Goal: Task Accomplishment & Management: Complete application form

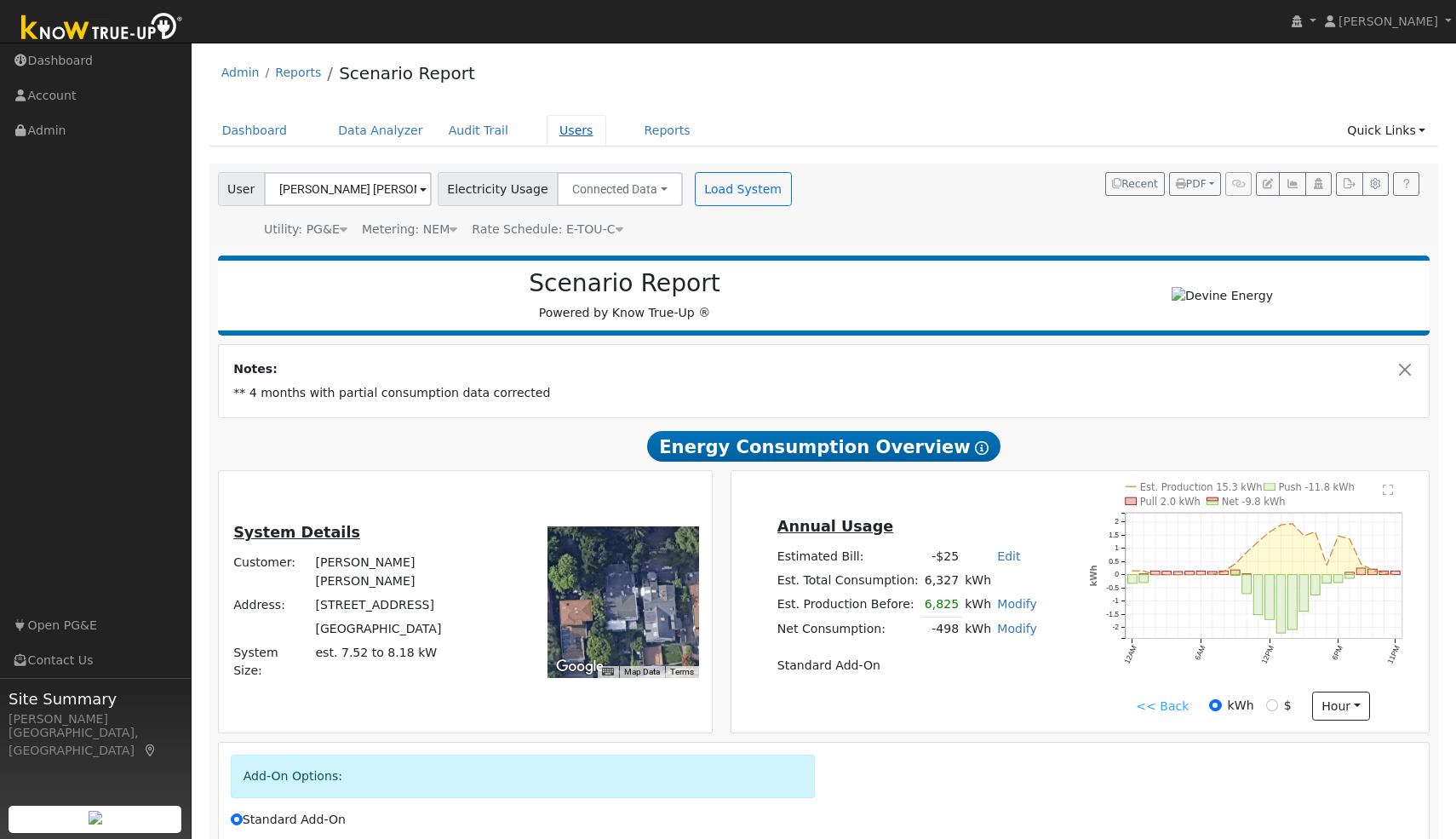
click at [554, 131] on link "Users" at bounding box center [576, 130] width 59 height 32
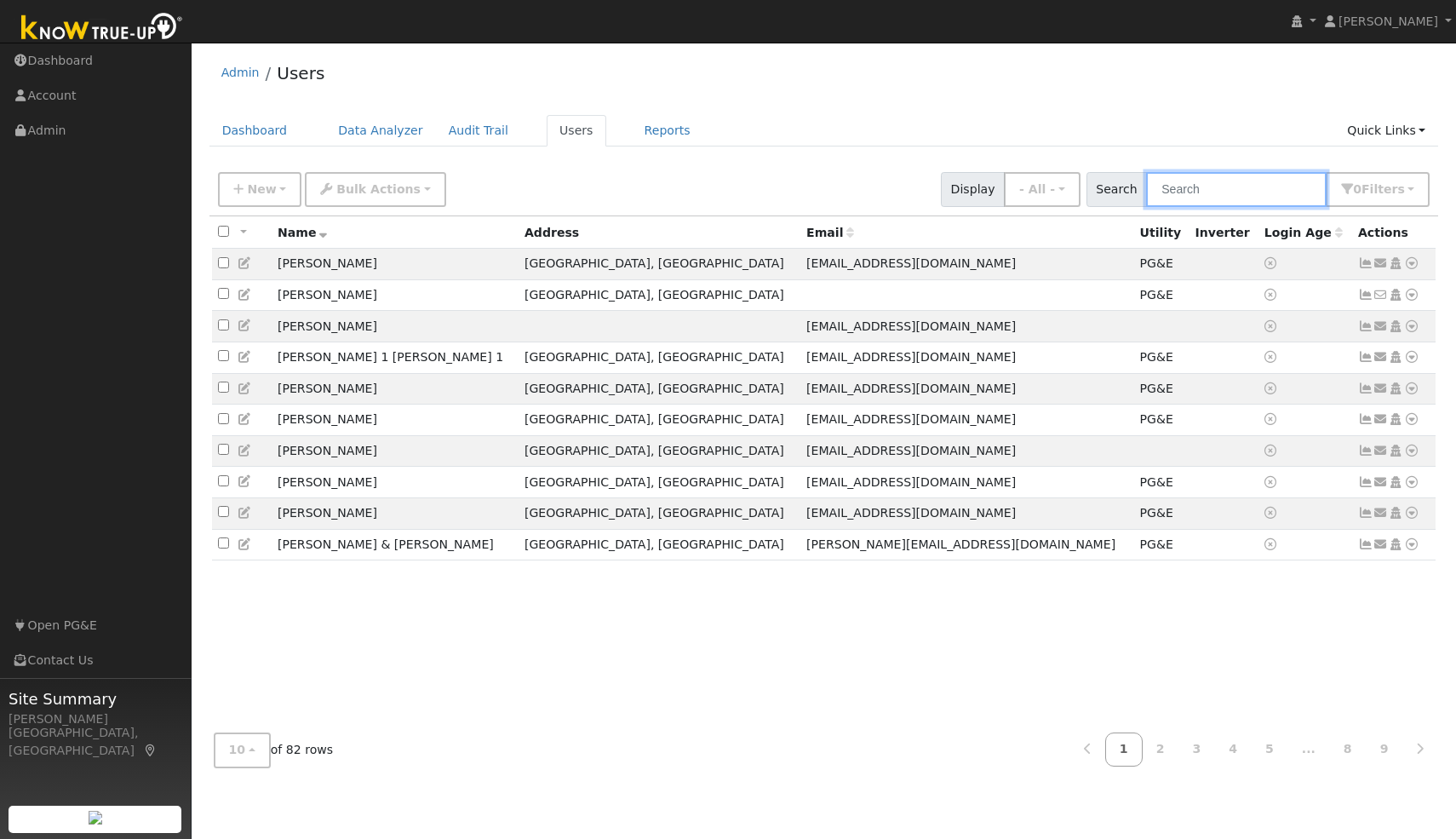
click at [1233, 195] on input "text" at bounding box center [1236, 189] width 180 height 35
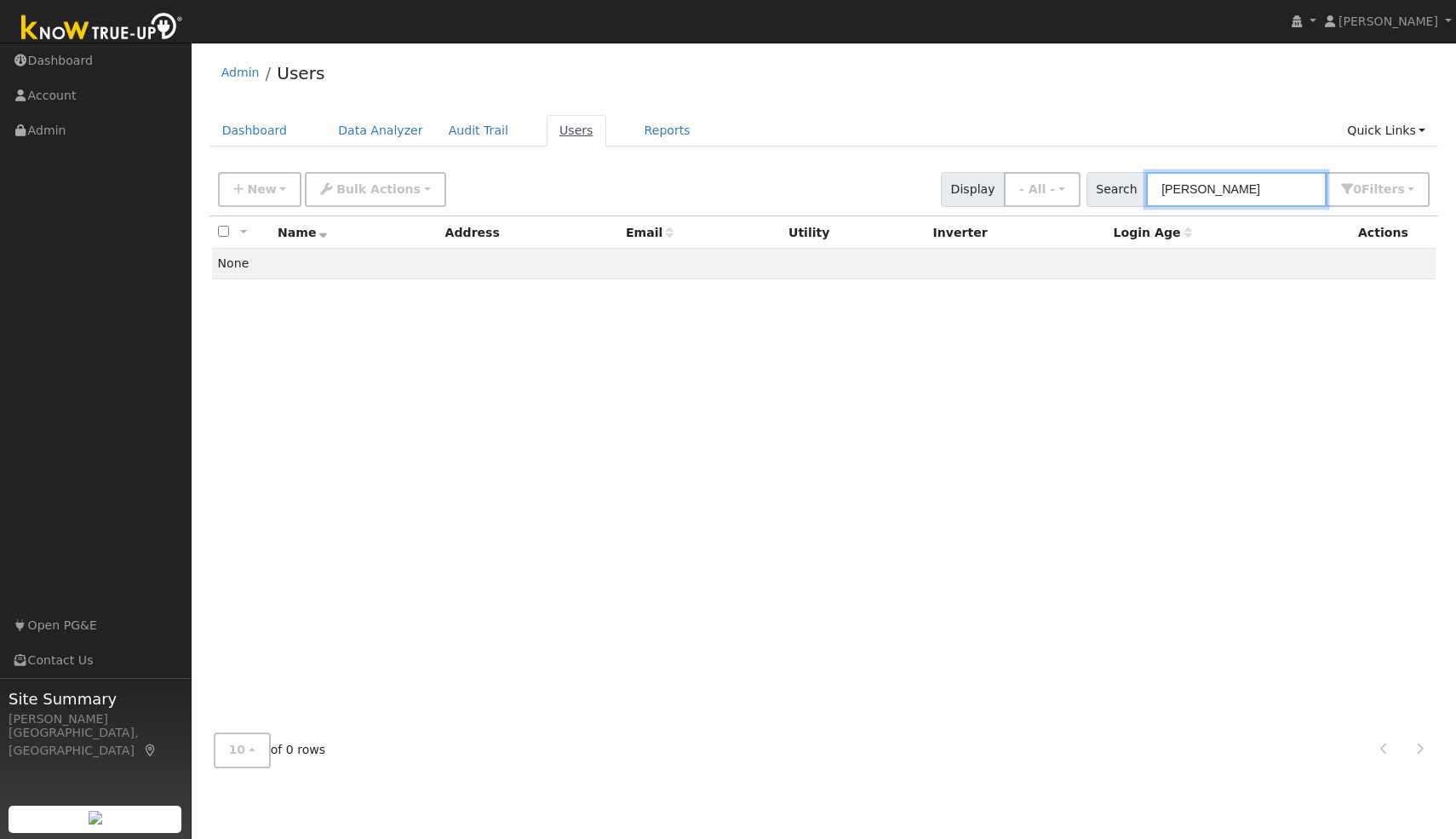
type input "scott wedge"
click at [563, 134] on link "Users" at bounding box center [576, 130] width 59 height 32
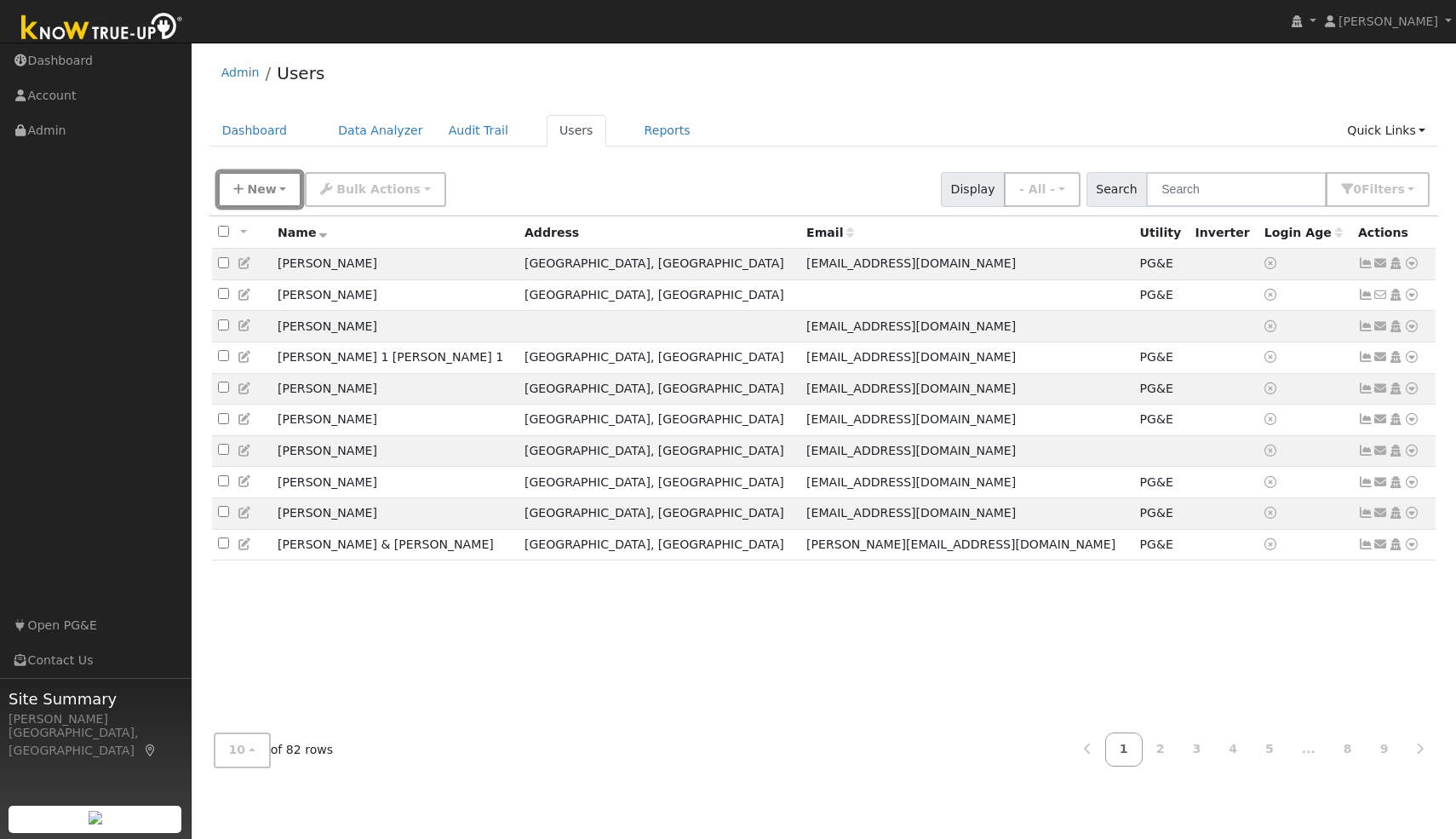
click at [278, 190] on button "New" at bounding box center [260, 189] width 84 height 35
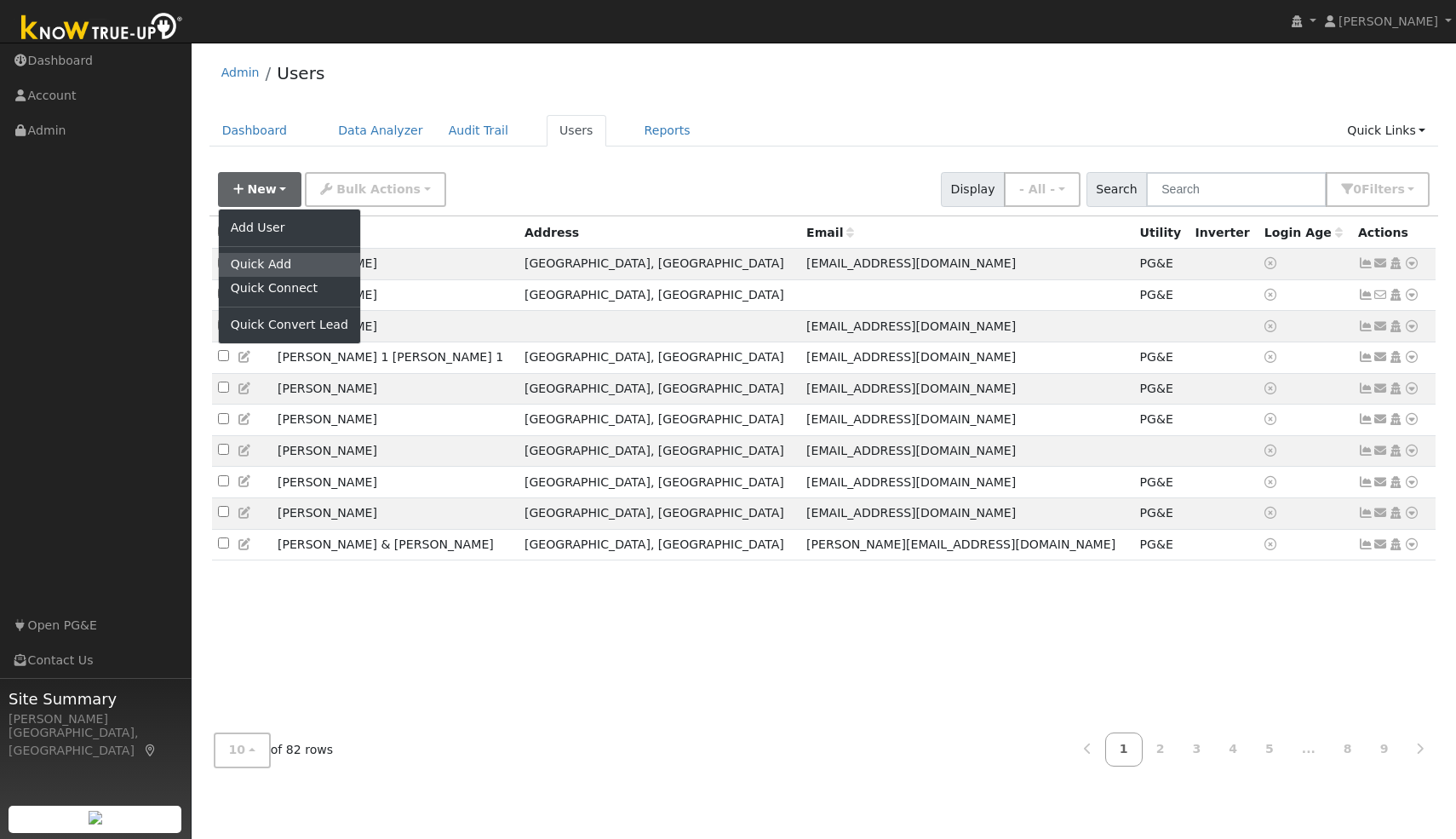
click at [266, 266] on link "Quick Add" at bounding box center [289, 265] width 141 height 24
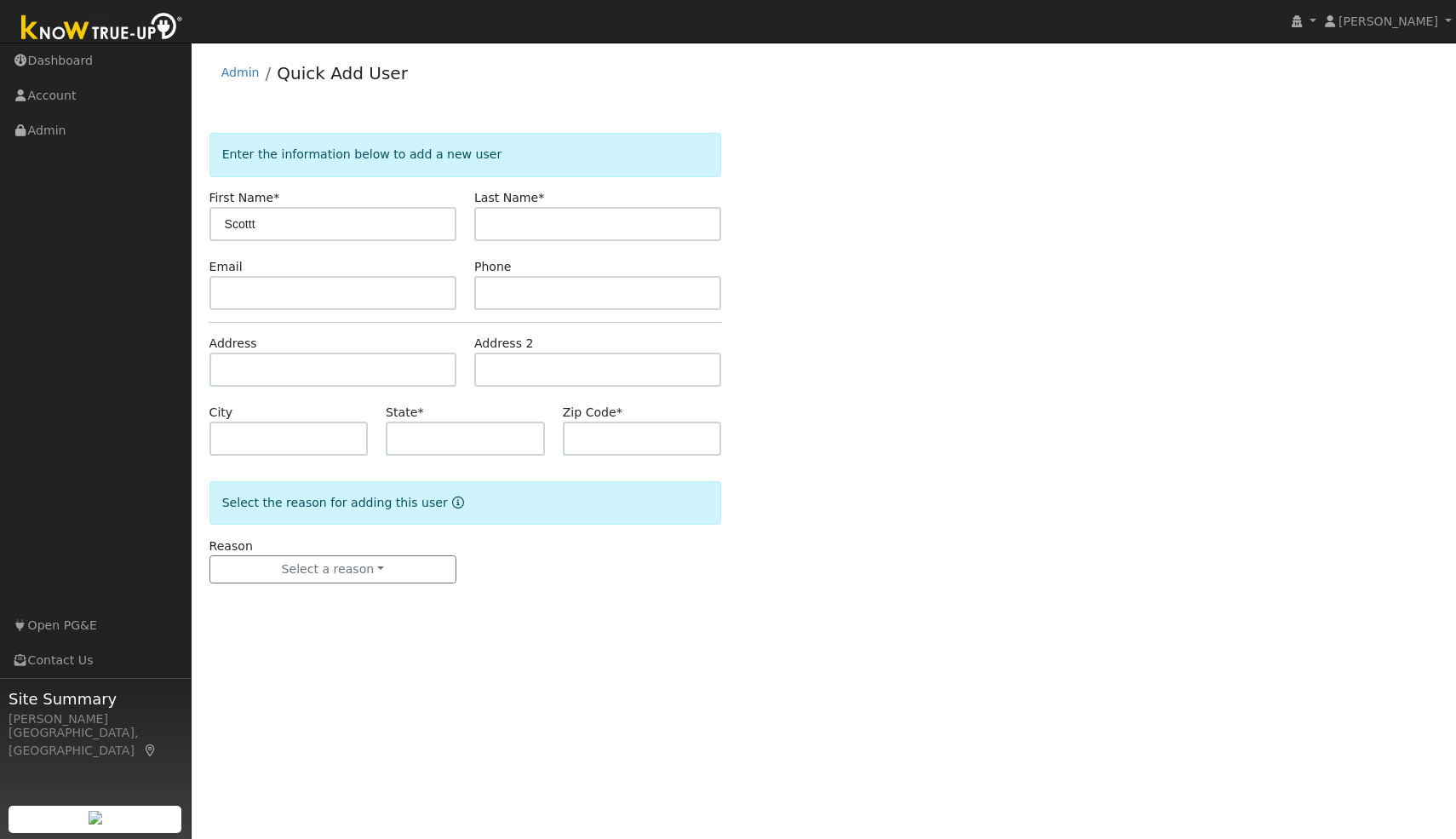
type input "Scottt"
type input "Wedge"
click at [256, 371] on input "text" at bounding box center [333, 370] width 247 height 35
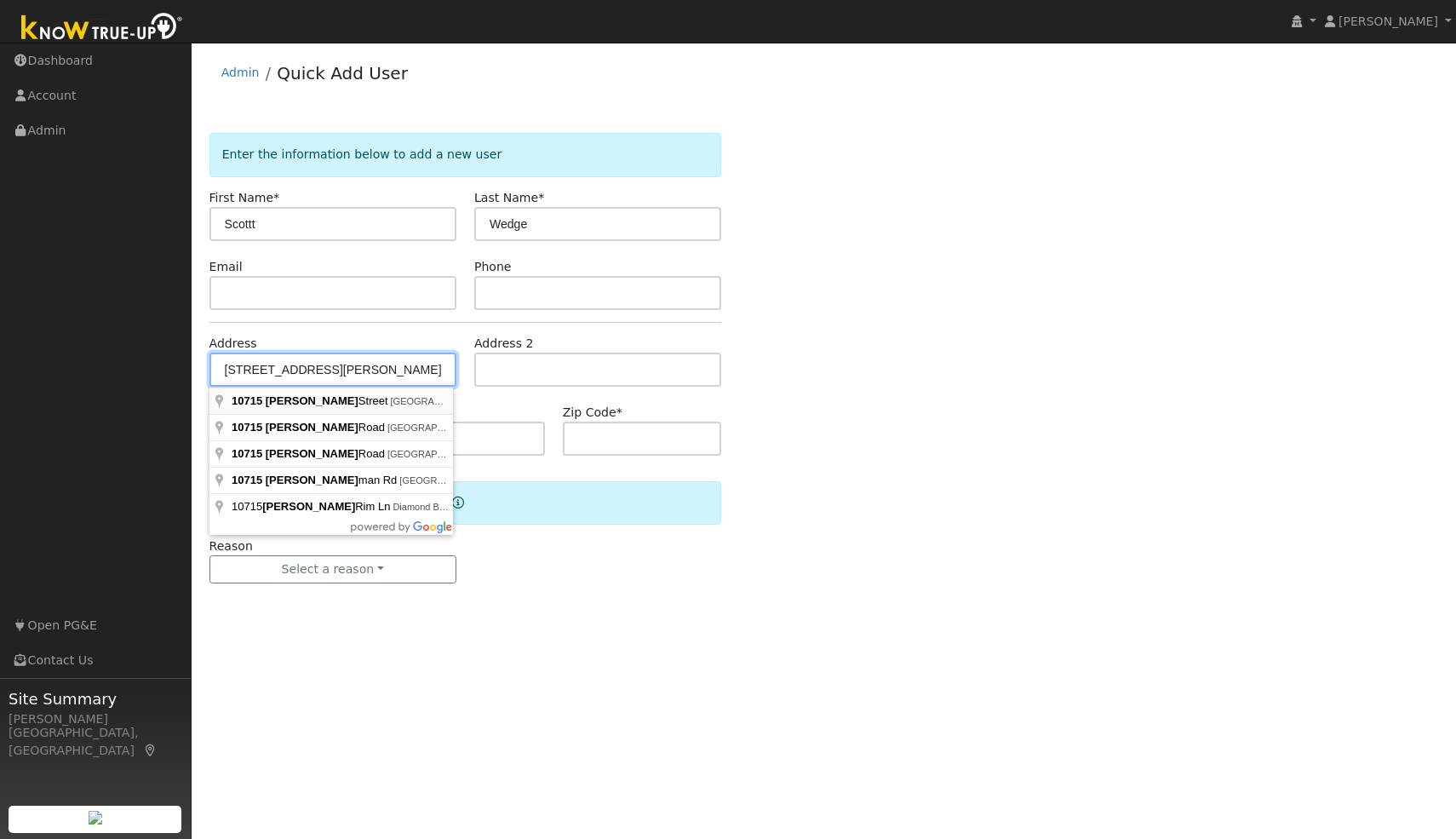
type input "10715 Cotter Street"
type input "Oakland"
type input "CA"
type input "94605"
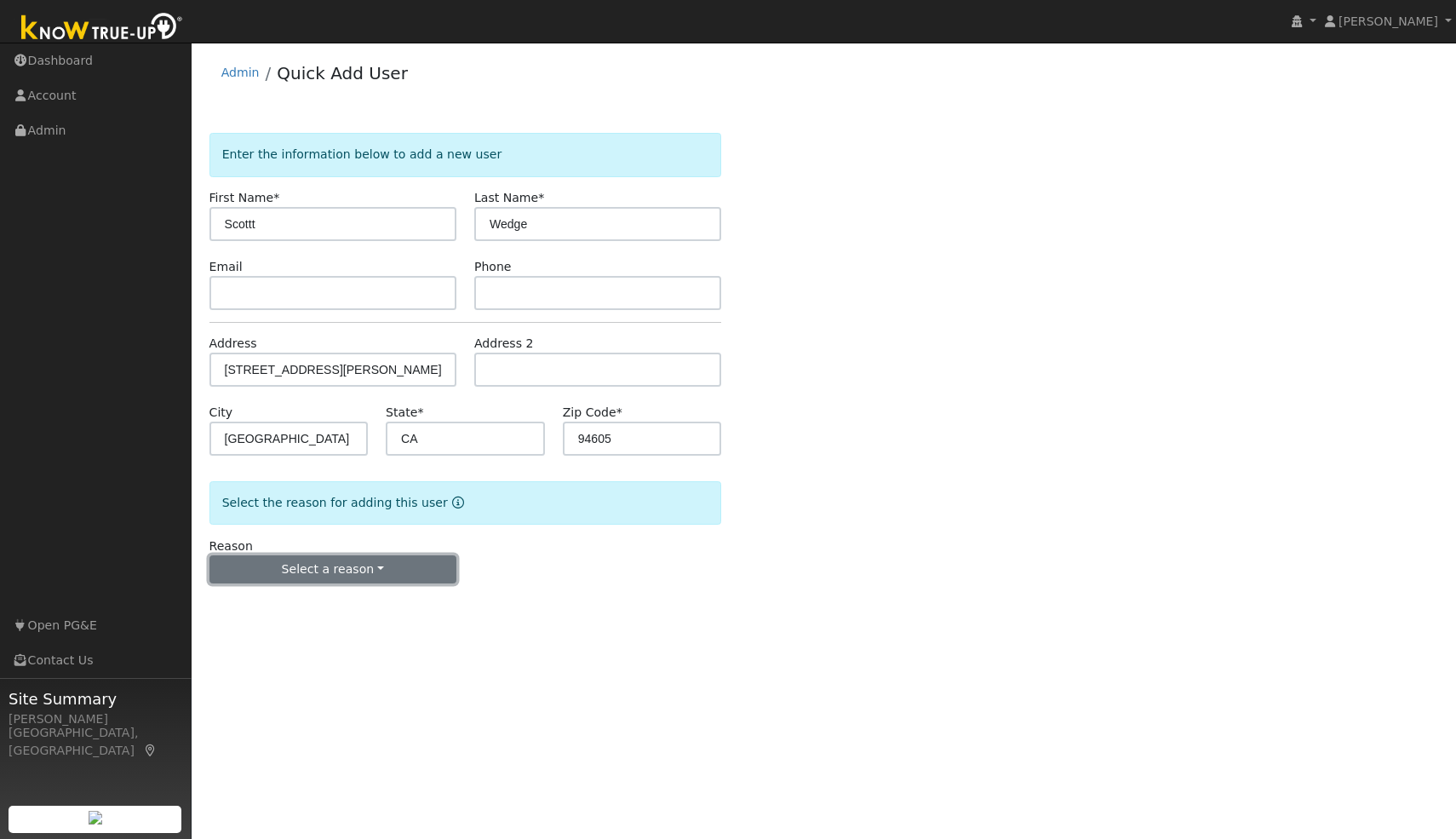
click at [399, 577] on button "Select a reason" at bounding box center [333, 570] width 247 height 29
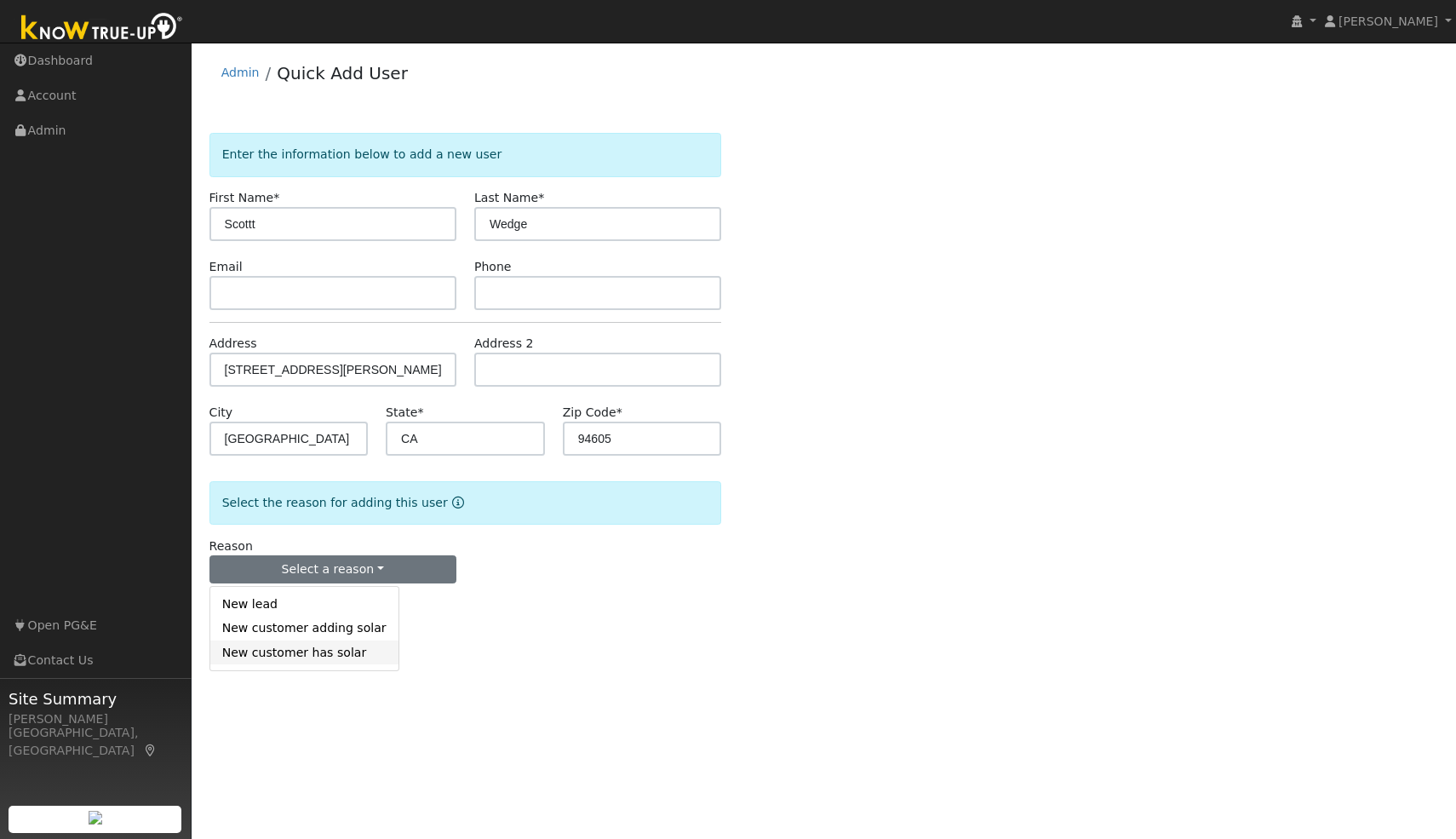
click at [310, 642] on link "New customer has solar" at bounding box center [304, 652] width 188 height 24
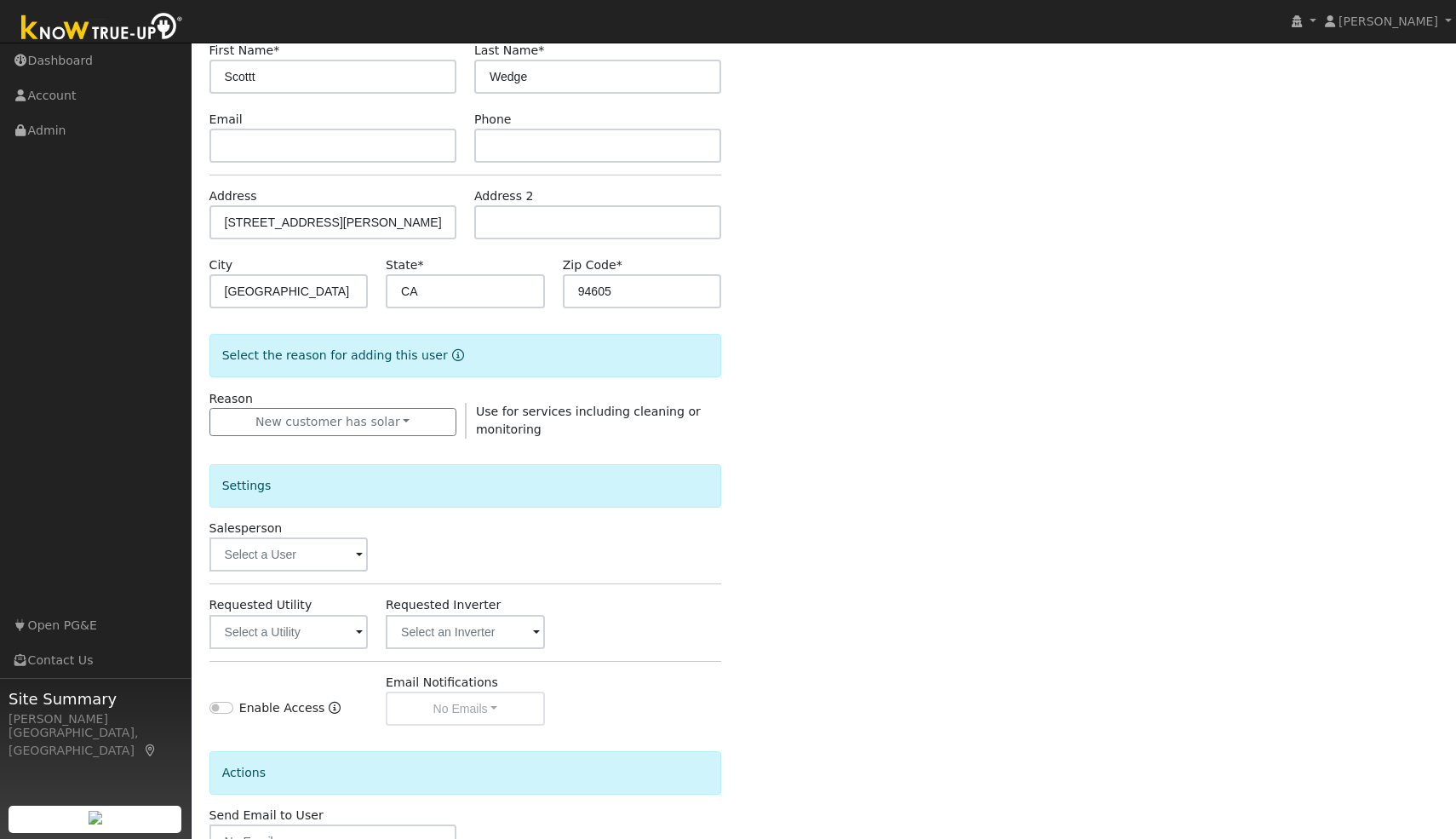
scroll to position [149, 0]
click at [357, 554] on span at bounding box center [358, 554] width 7 height 19
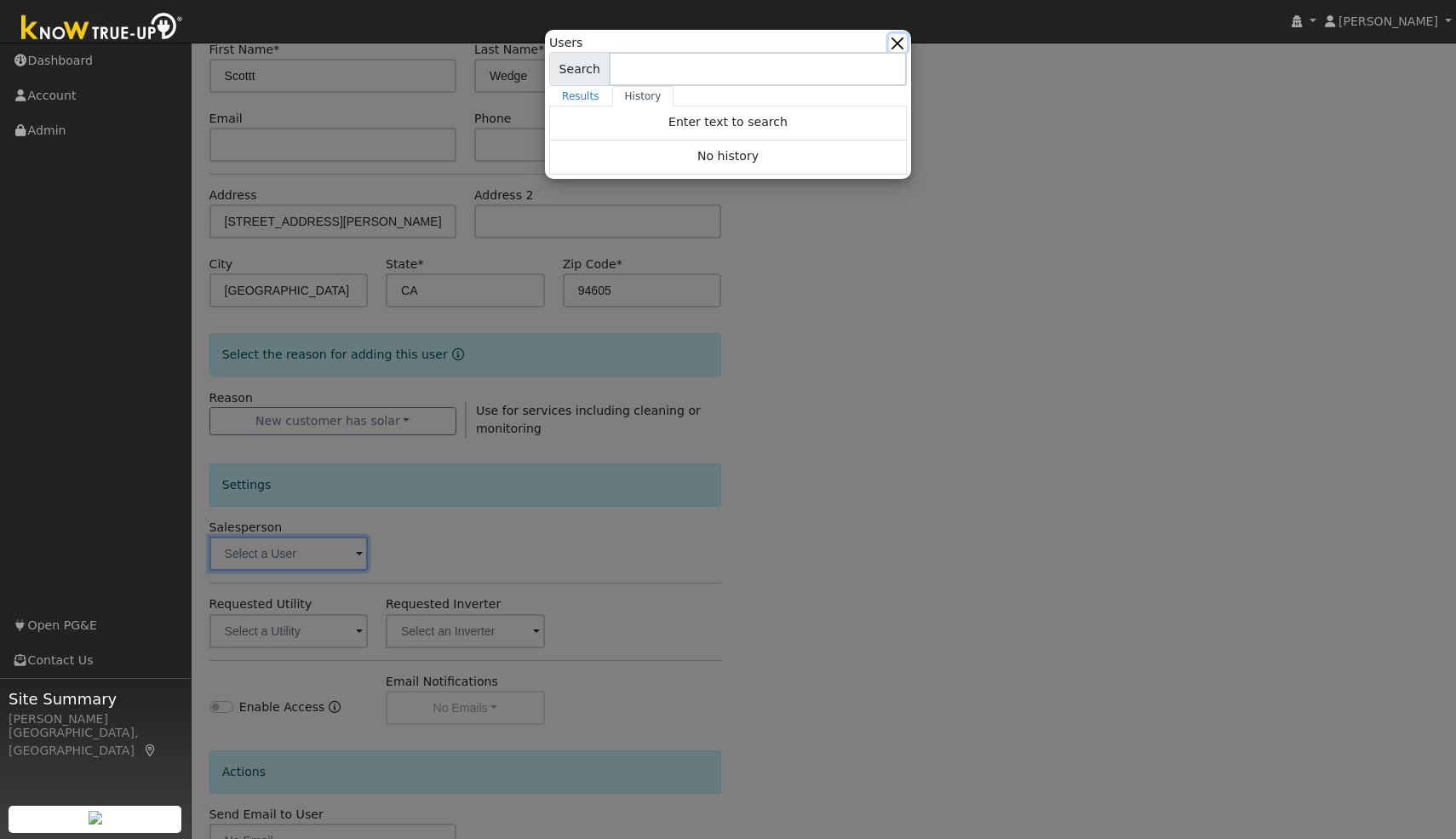
click at [900, 48] on button "button" at bounding box center [897, 43] width 18 height 18
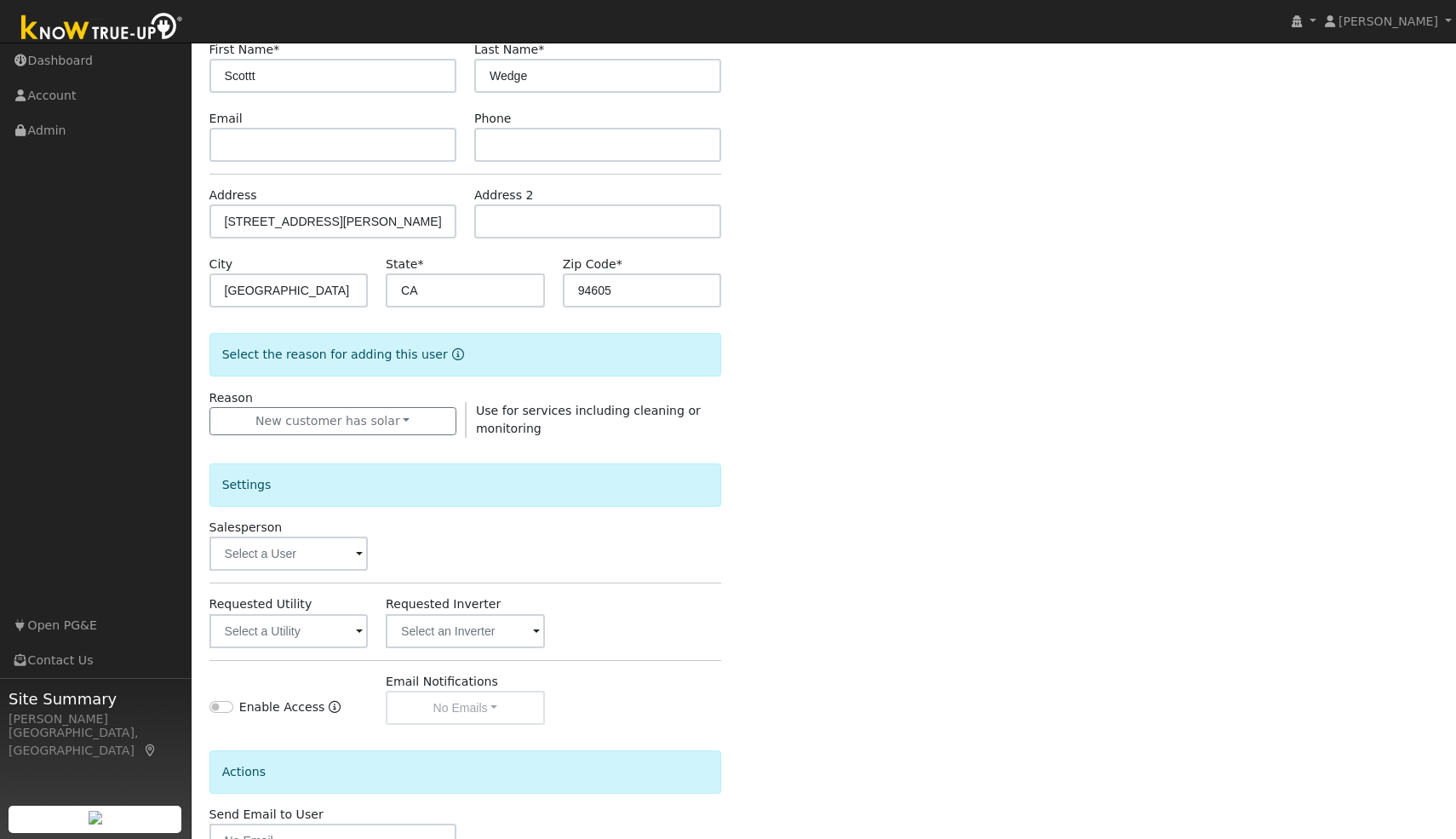
click at [356, 555] on span at bounding box center [358, 554] width 7 height 19
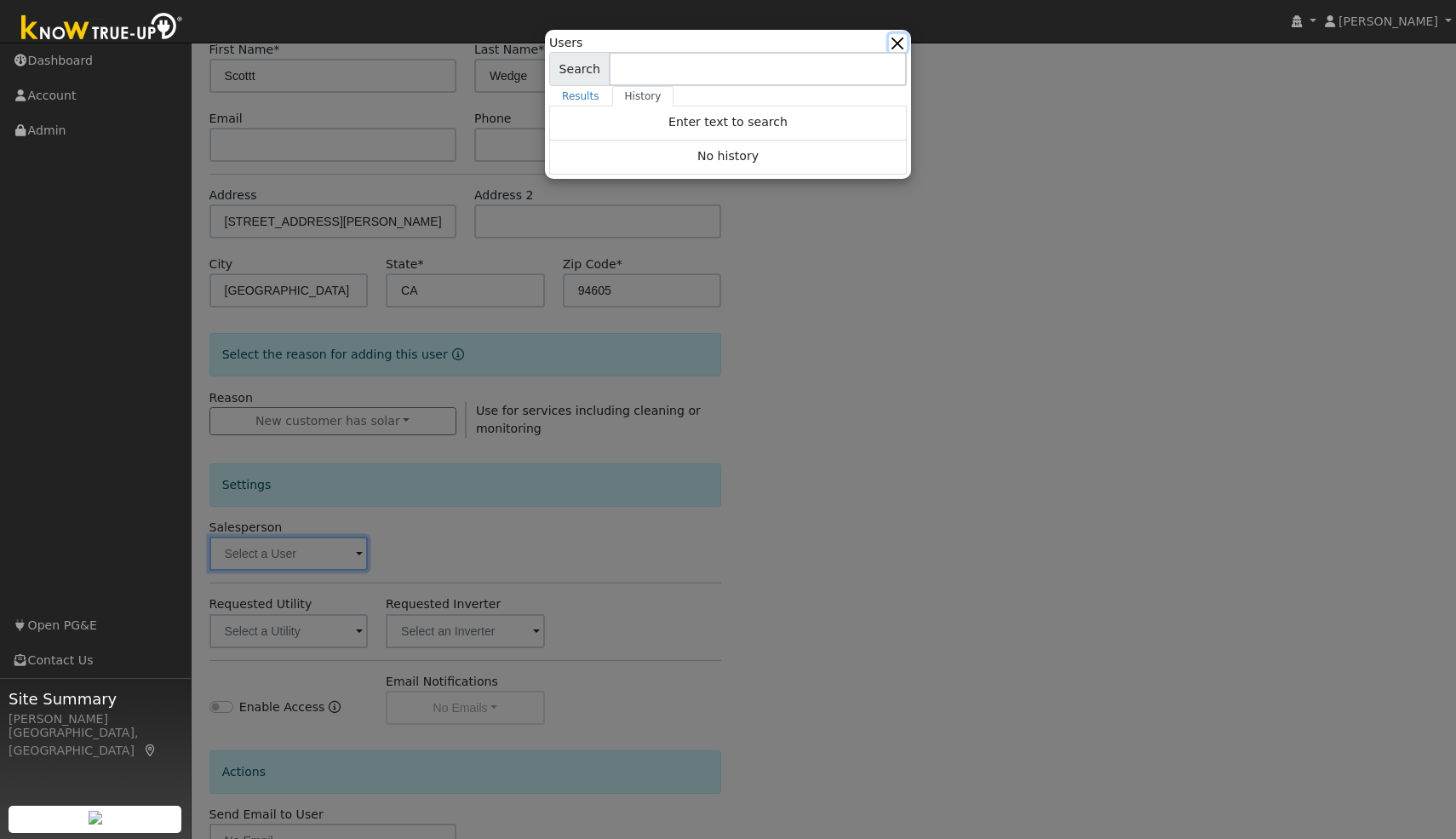
click at [899, 43] on button "button" at bounding box center [897, 43] width 18 height 18
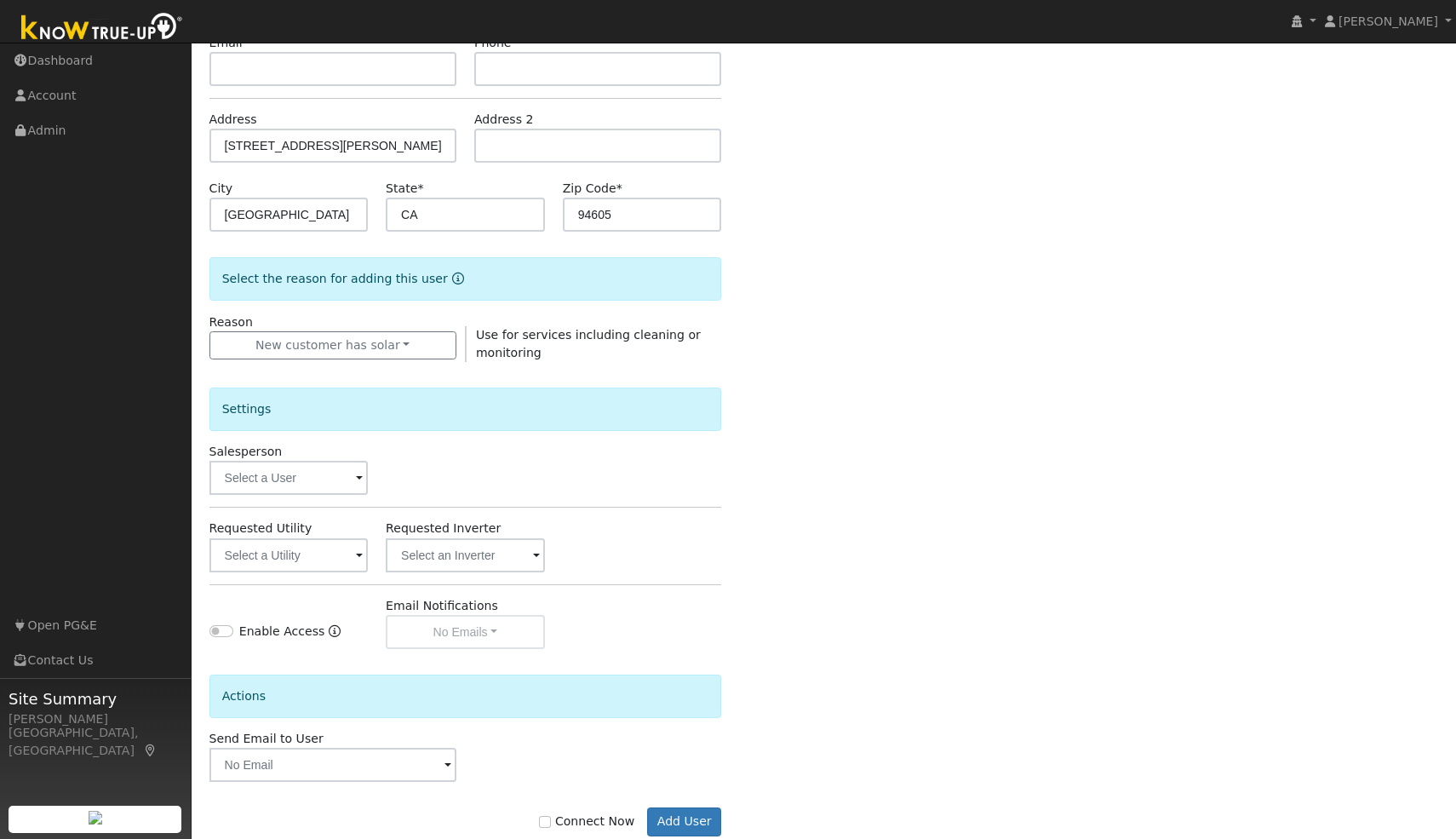
scroll to position [224, 0]
click at [362, 560] on input "text" at bounding box center [288, 554] width 158 height 35
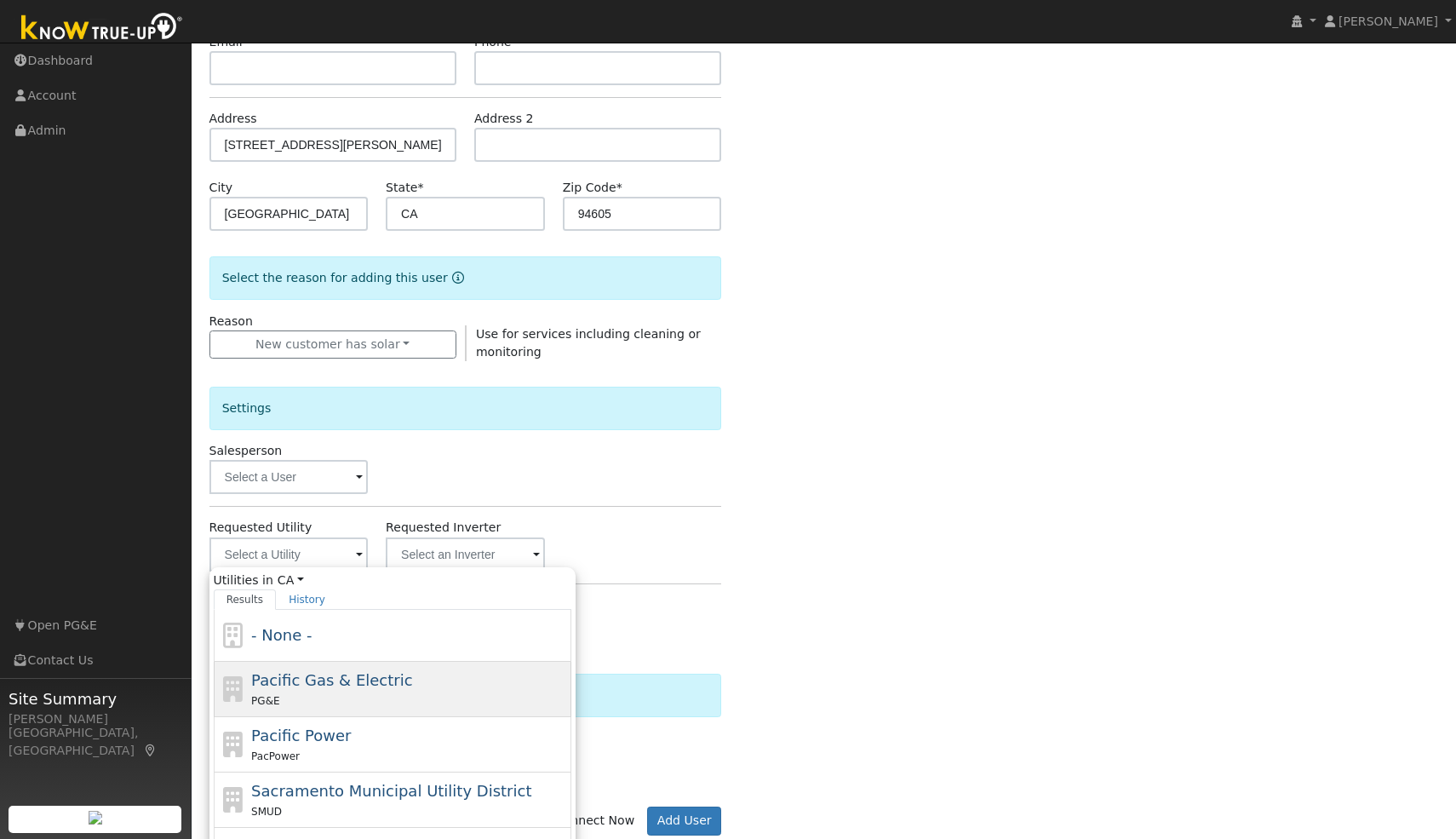
click at [321, 674] on span "Pacific Gas & Electric" at bounding box center [332, 680] width 161 height 18
type input "Pacific Gas & Electric"
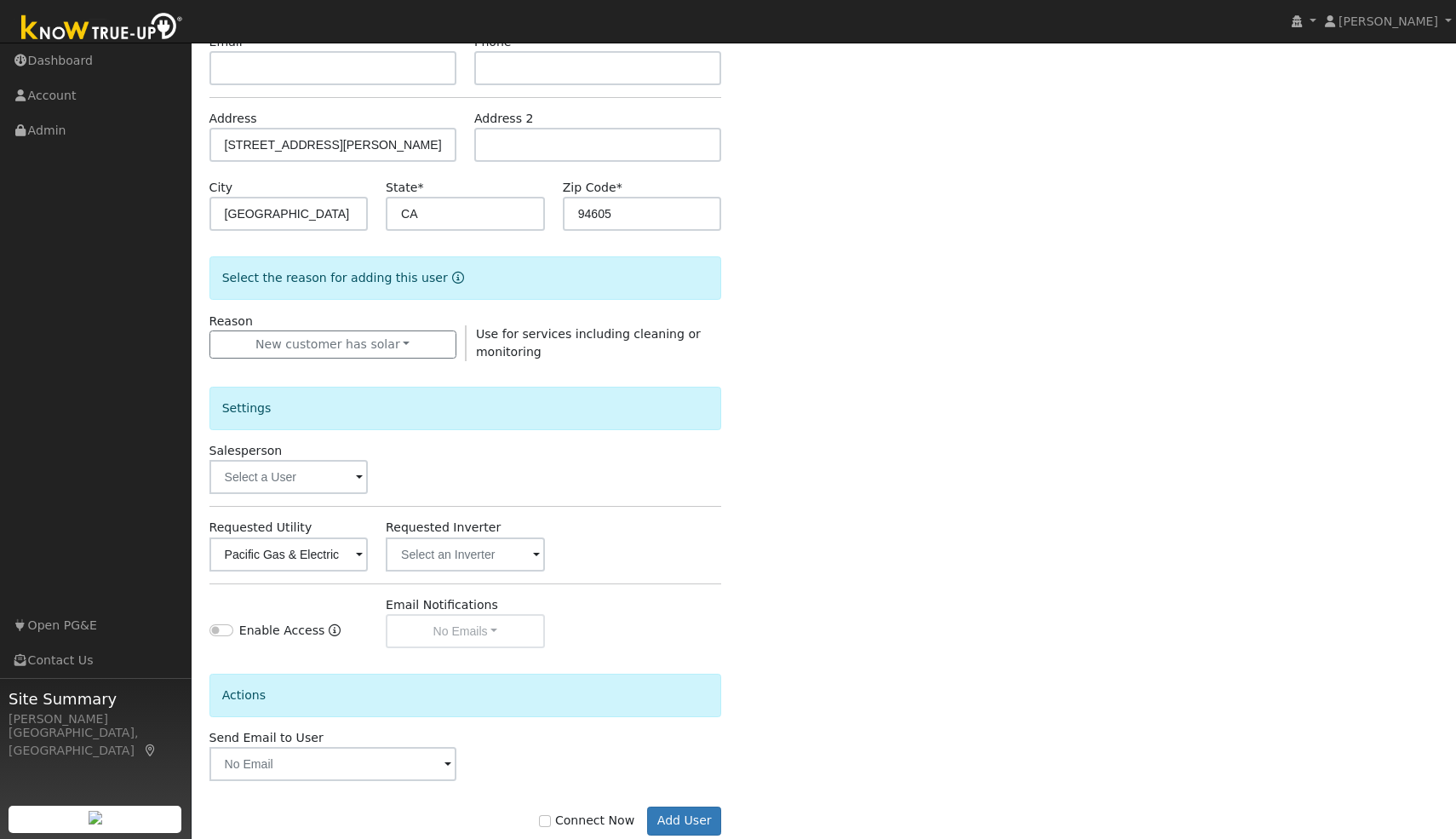
scroll to position [264, 0]
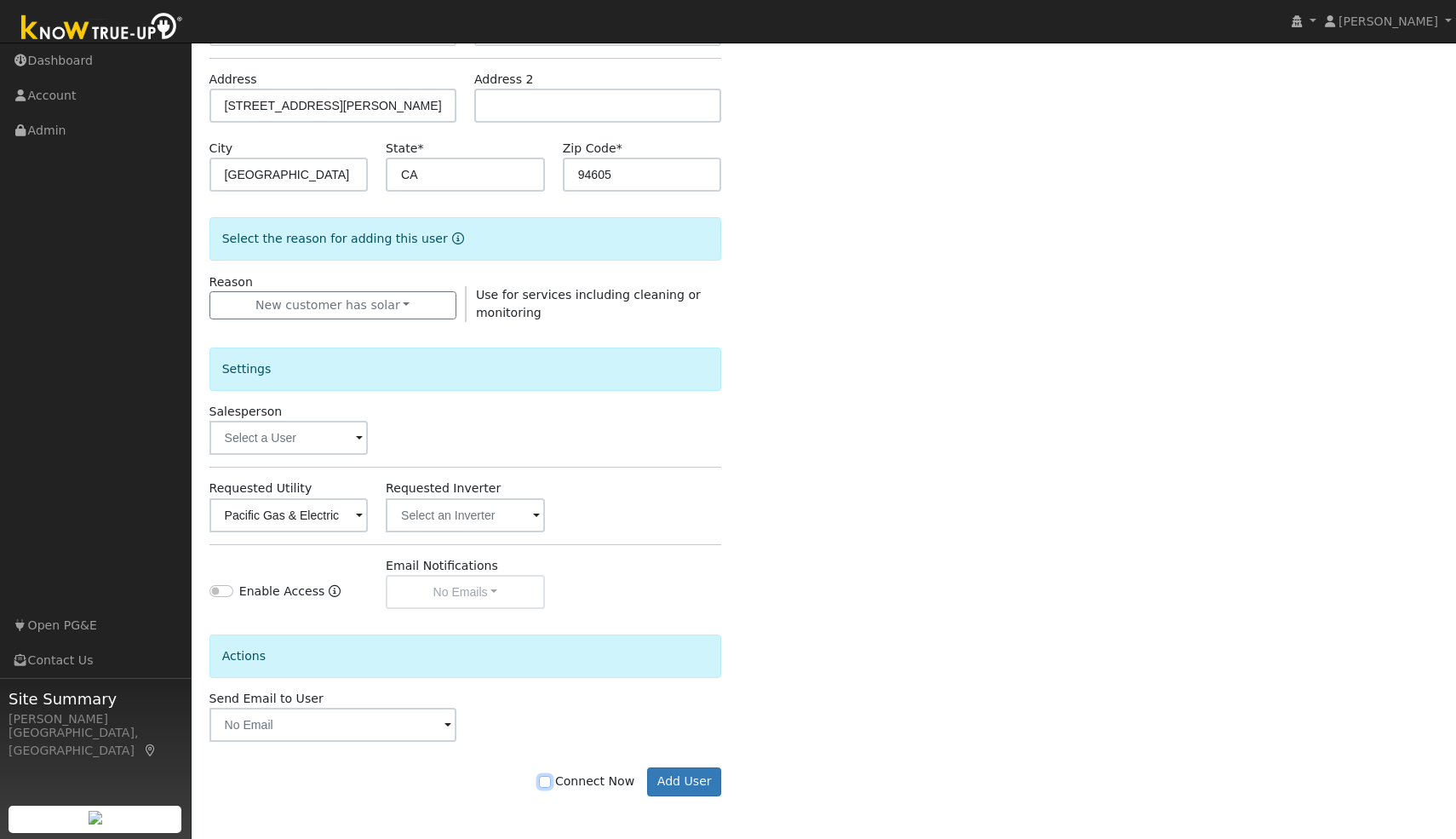
click at [551, 784] on input "Connect Now" at bounding box center [544, 781] width 12 height 12
click at [699, 777] on button "Add User" at bounding box center [683, 781] width 74 height 29
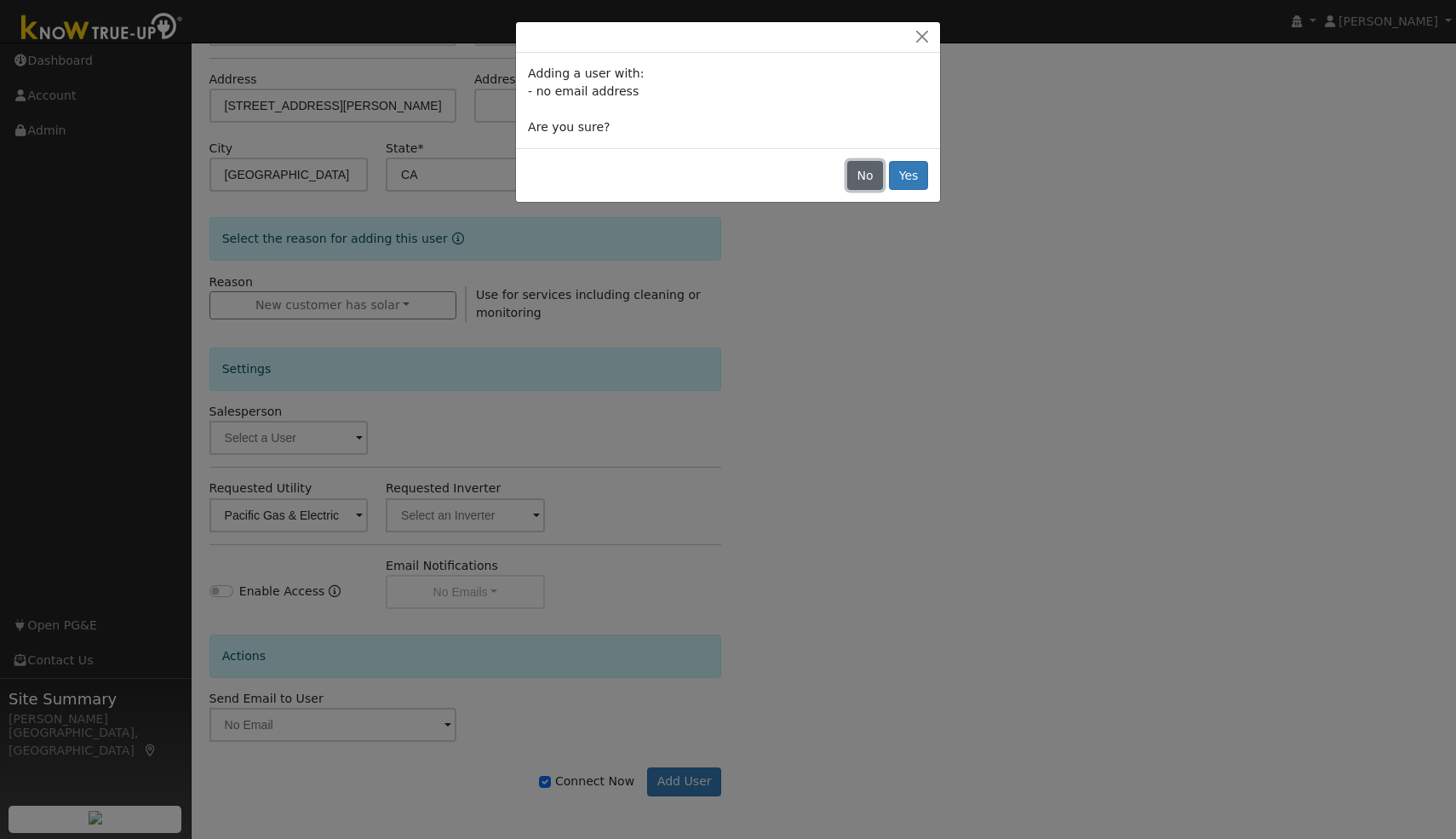
click at [863, 179] on button "No" at bounding box center [865, 175] width 35 height 29
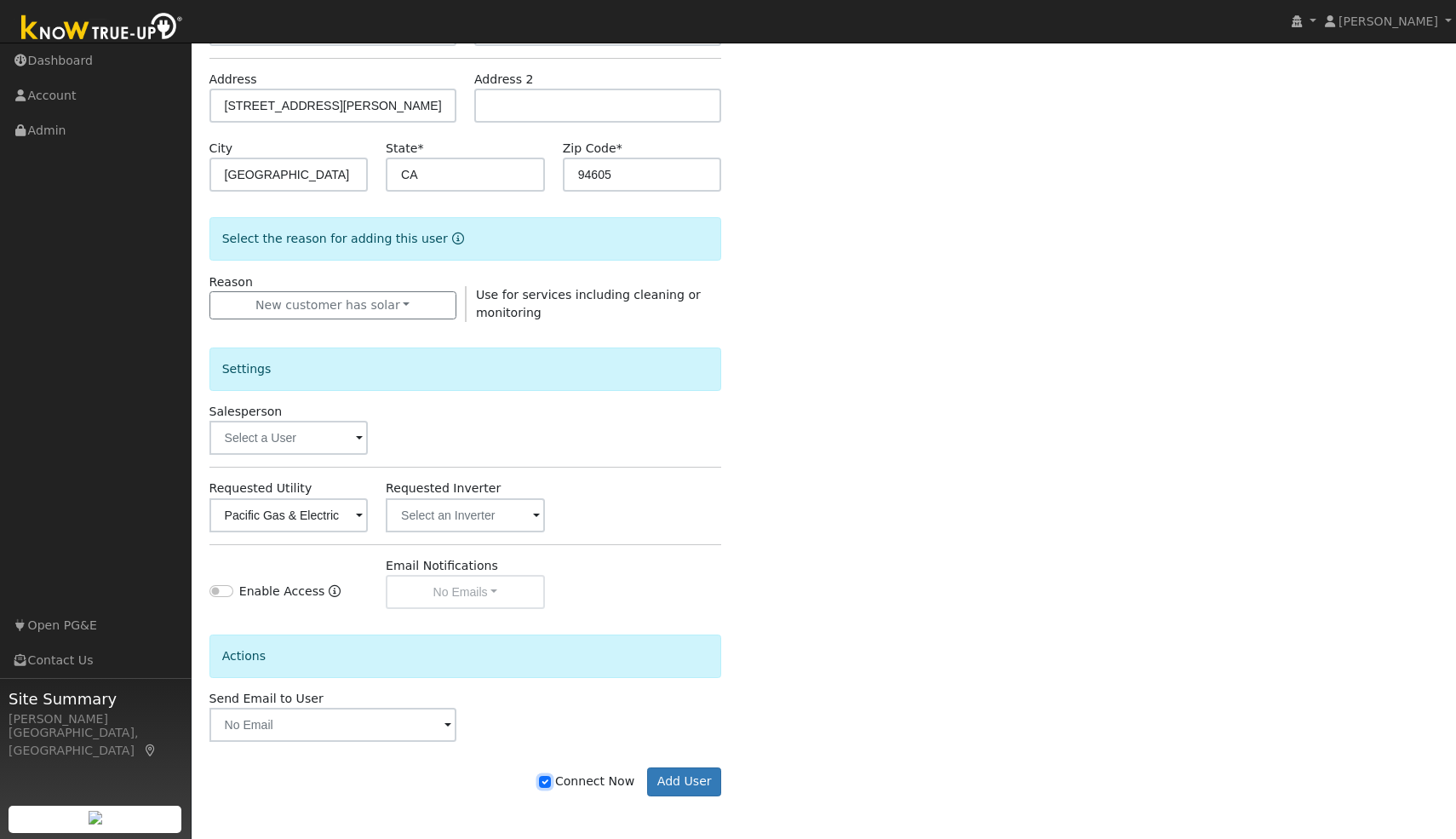
click at [551, 780] on input "Connect Now" at bounding box center [544, 781] width 12 height 12
checkbox input "false"
click at [679, 788] on button "Add User" at bounding box center [683, 781] width 74 height 29
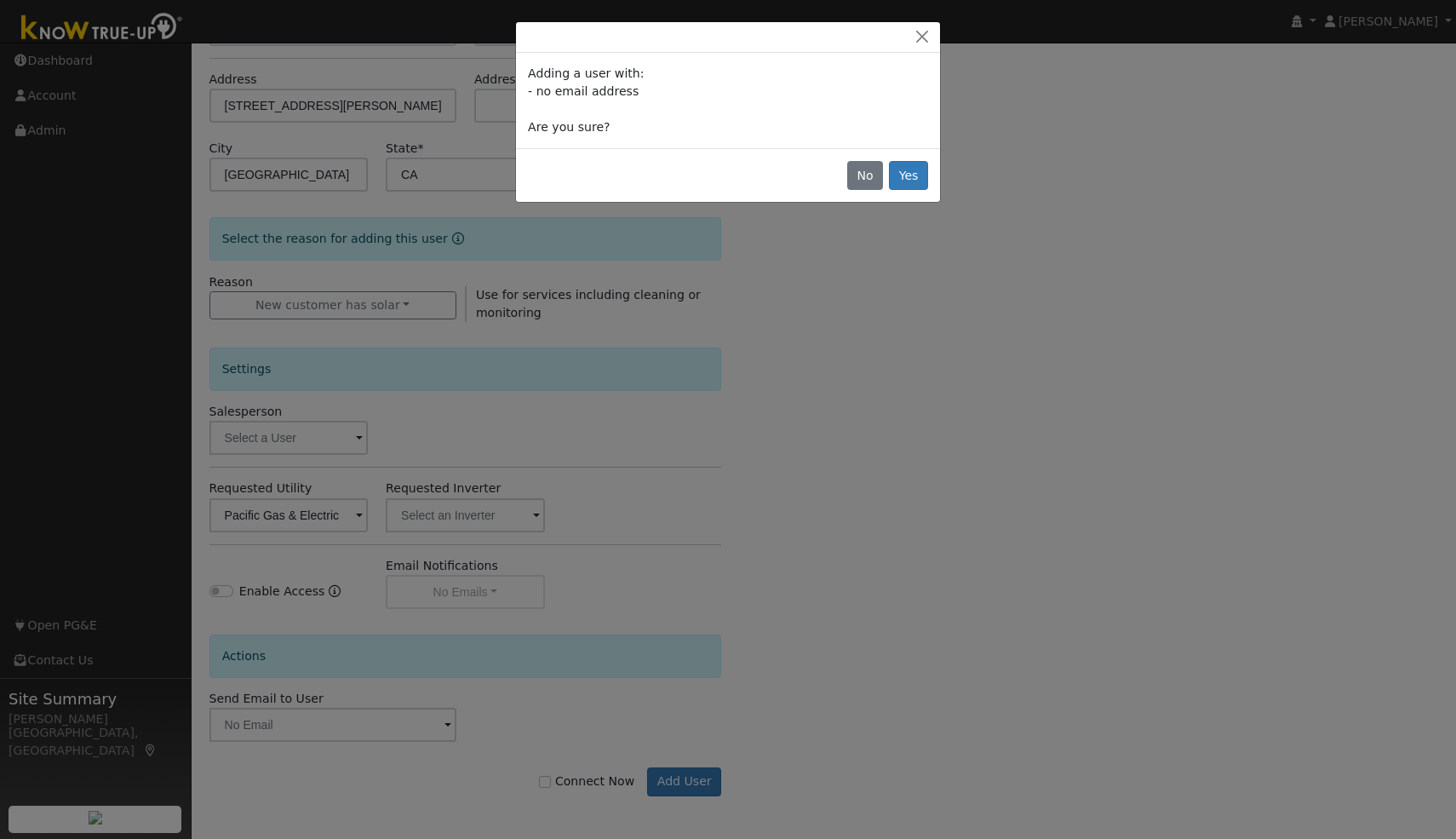
click at [680, 772] on div "Adding a user with: - no email address Are you sure? No Yes" at bounding box center [728, 419] width 1456 height 839
click at [925, 37] on button "Close" at bounding box center [921, 36] width 24 height 18
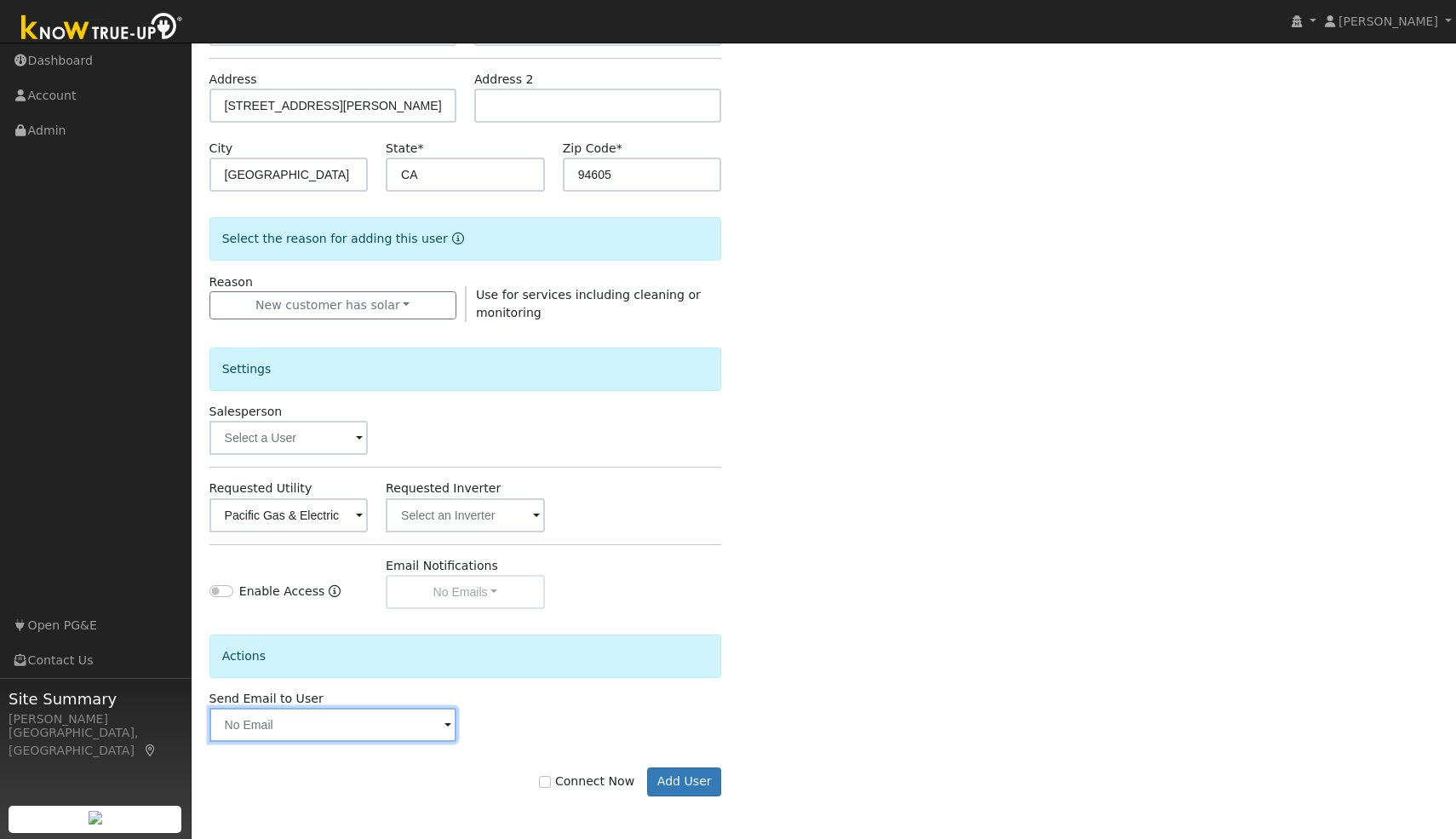
click at [258, 738] on input "text" at bounding box center [333, 725] width 247 height 35
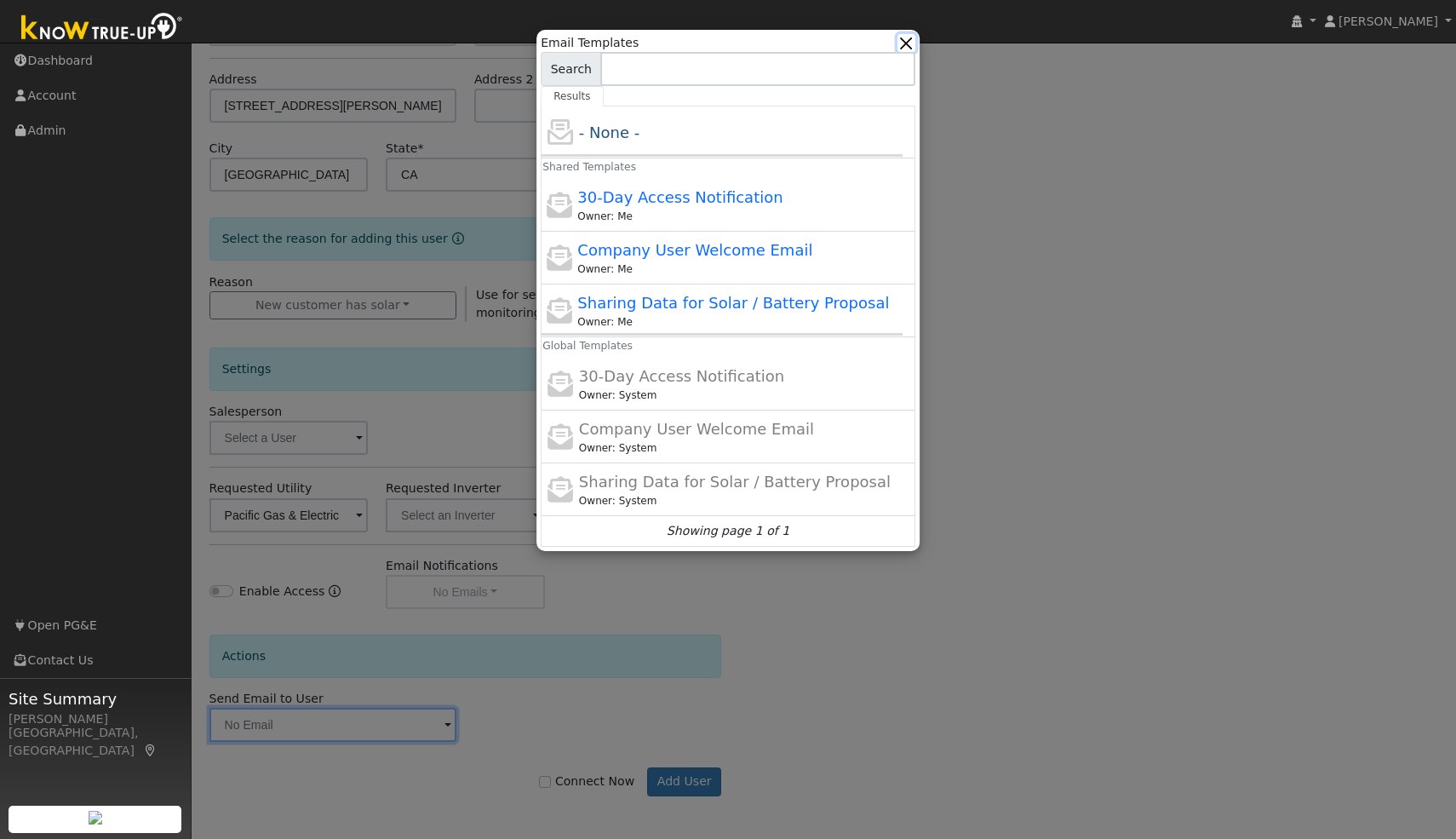
click at [897, 42] on button "button" at bounding box center [906, 43] width 18 height 18
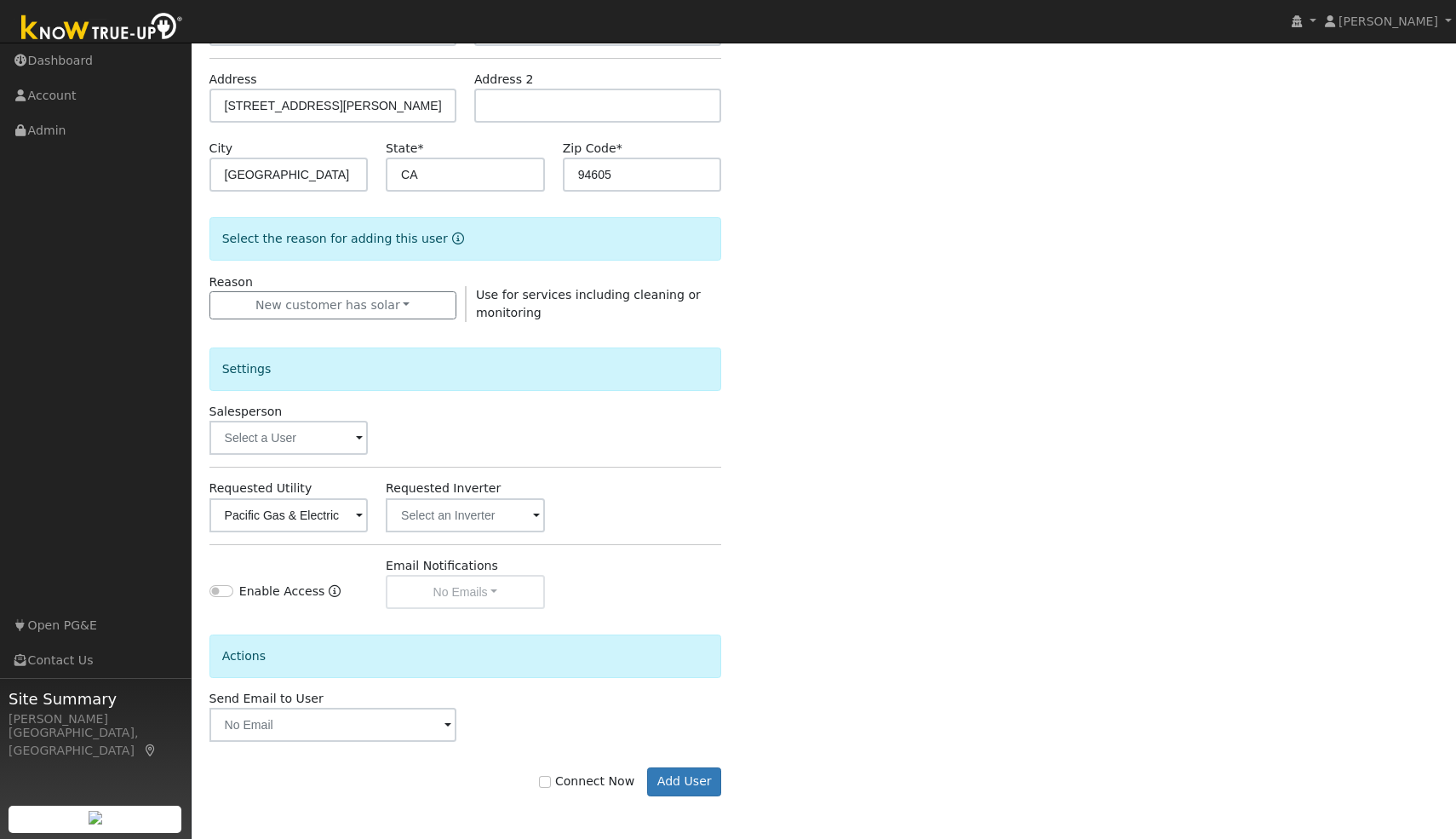
click at [483, 598] on div "Email Notifications No Emails No Emails Weekly Emails Monthly Emails" at bounding box center [465, 583] width 177 height 52
click at [413, 732] on input "text" at bounding box center [333, 725] width 247 height 35
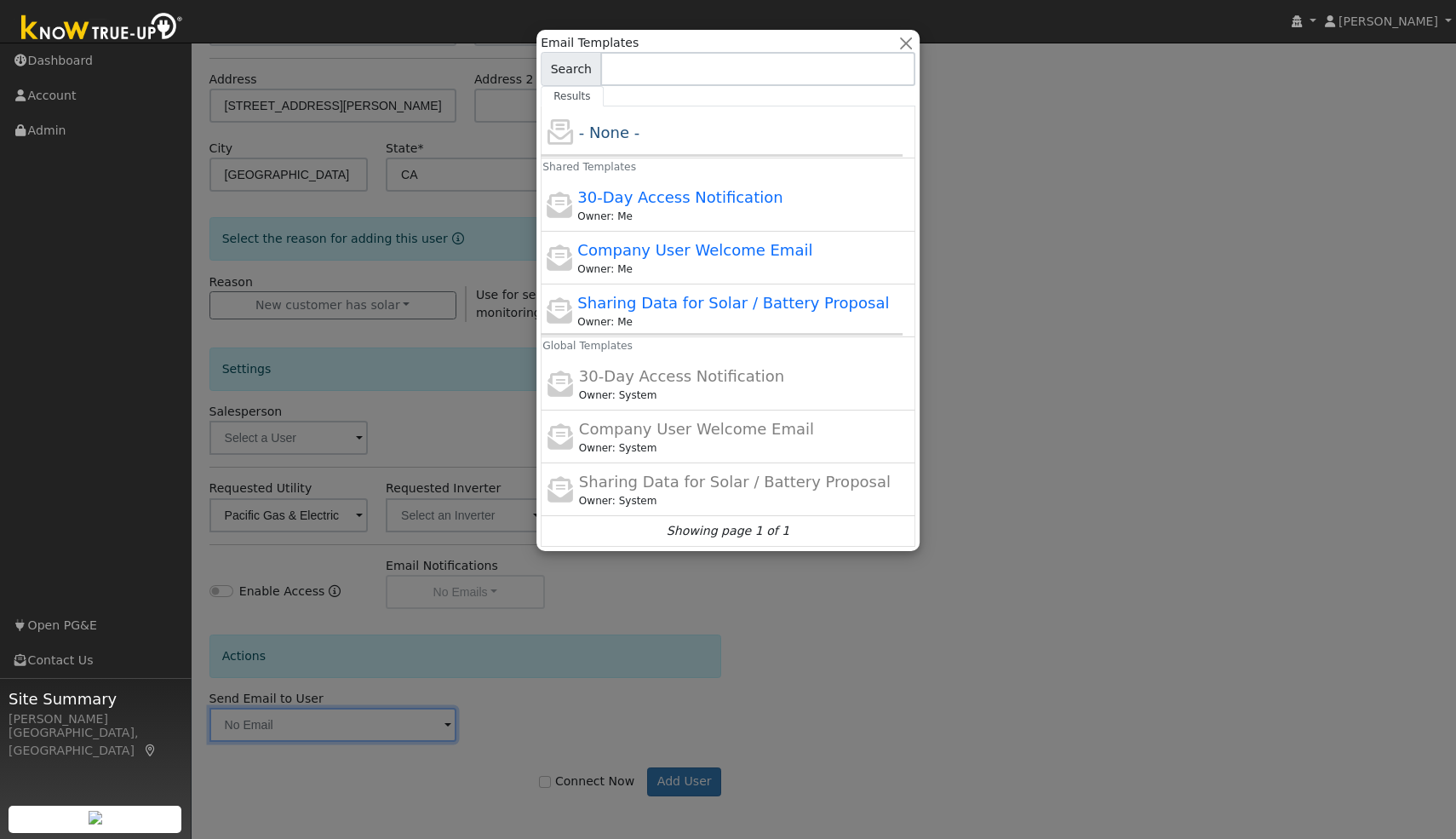
click at [510, 730] on div at bounding box center [728, 419] width 1456 height 839
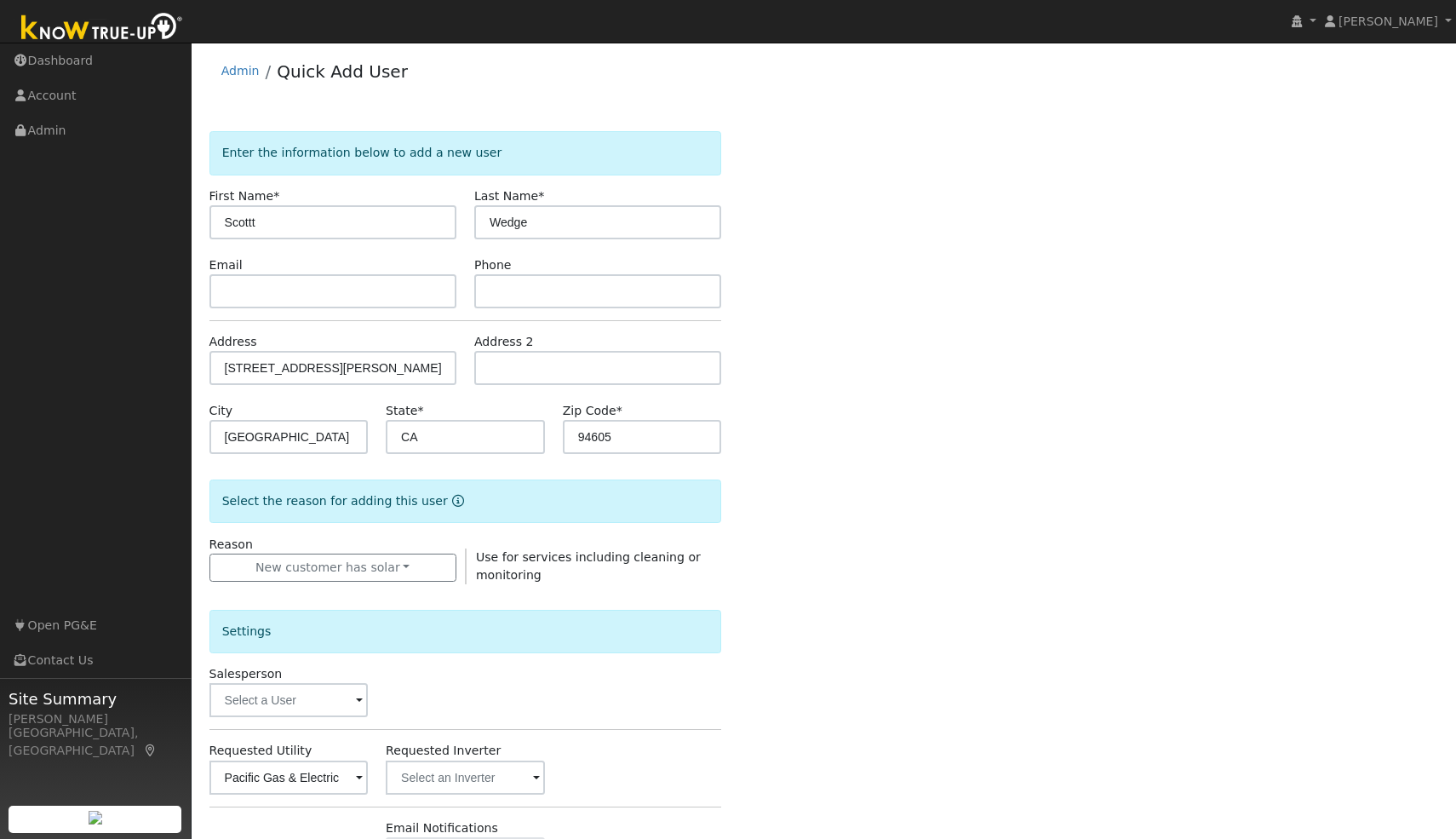
scroll to position [0, 0]
click at [283, 289] on input "text" at bounding box center [333, 293] width 247 height 35
type input "w@[DOMAIN_NAME]"
click at [880, 401] on div "Enter the information below to add a new user First Name * Scottt Last Name * W…" at bounding box center [823, 614] width 1230 height 962
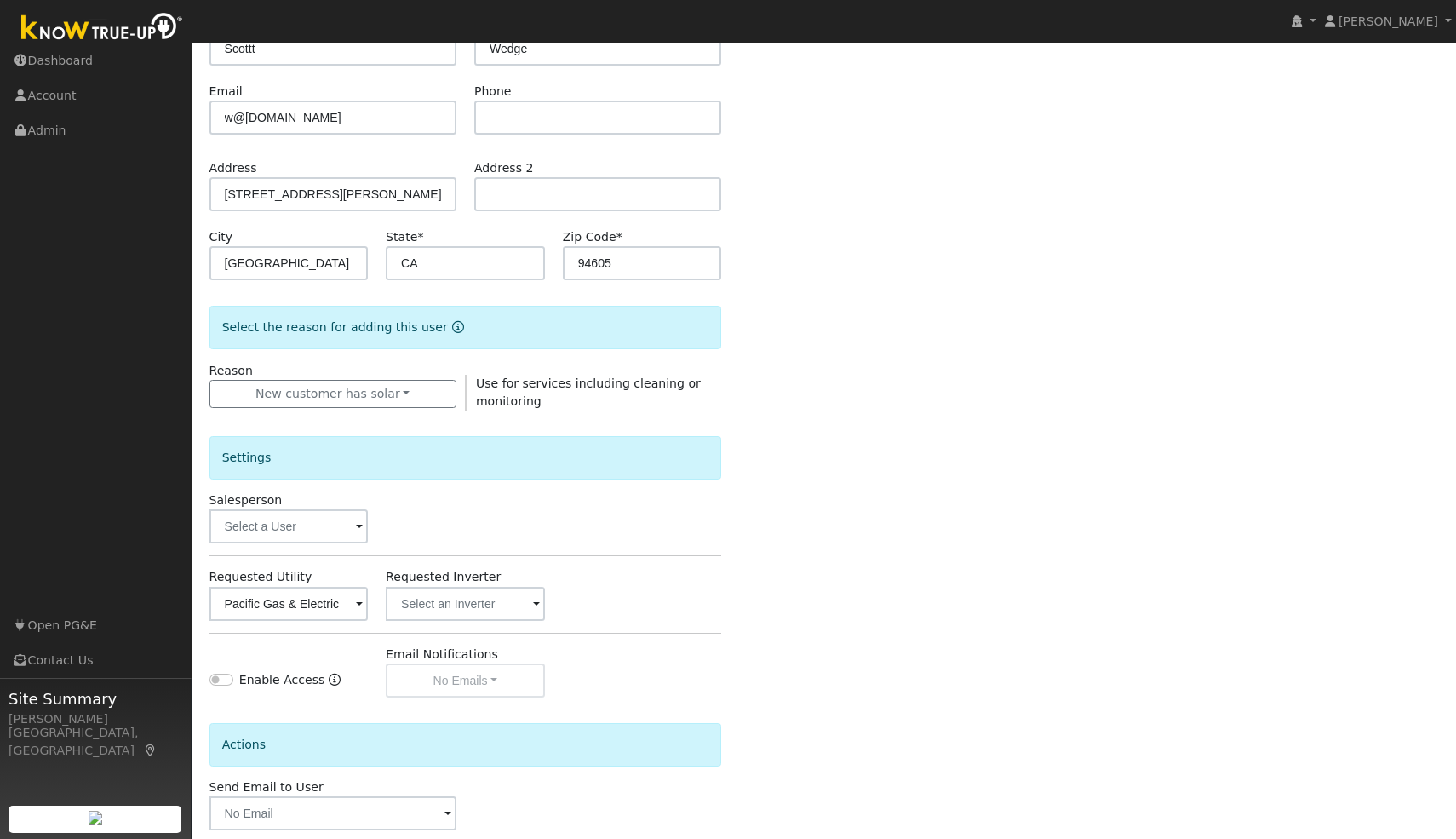
scroll to position [264, 0]
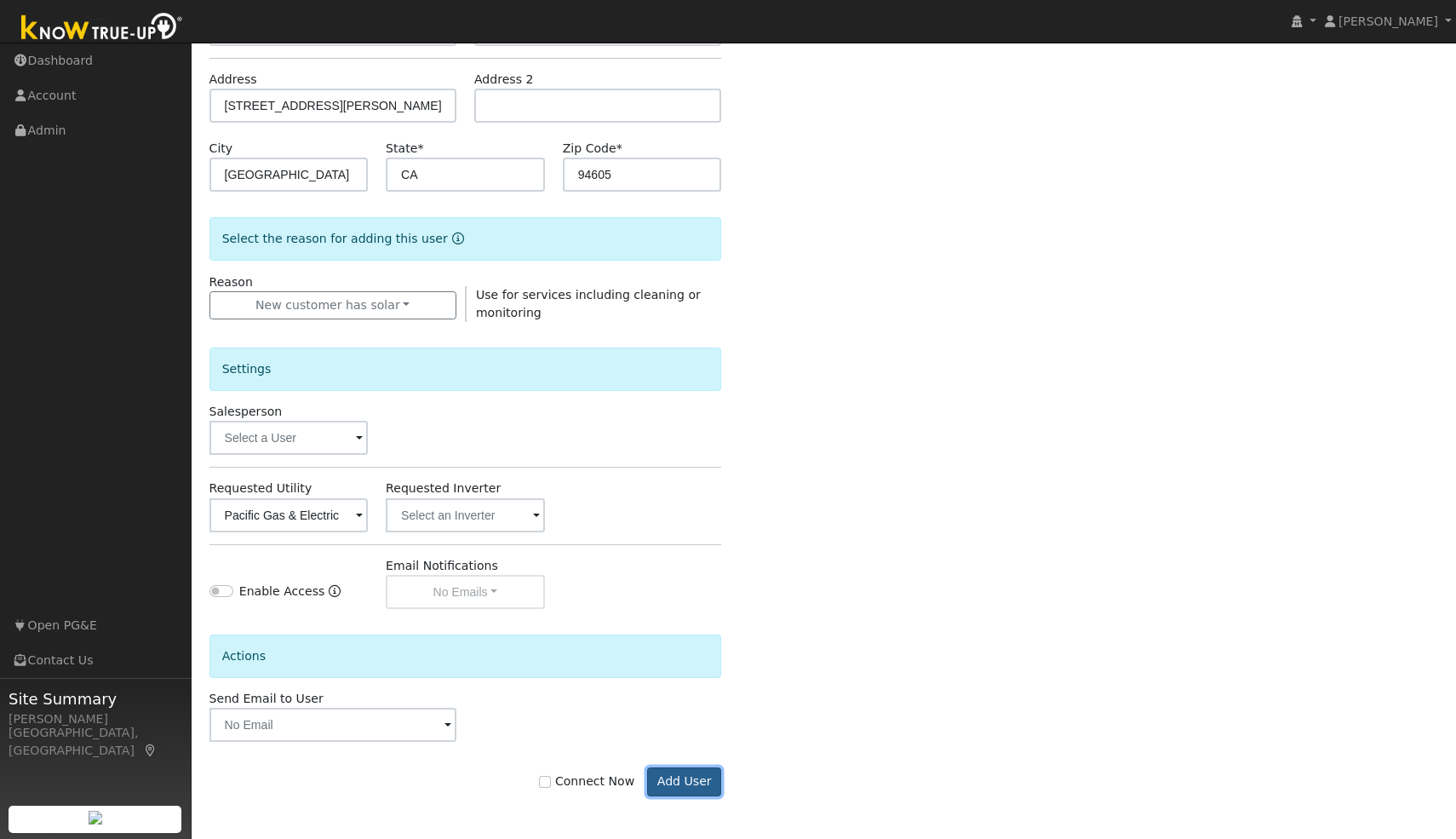
click at [686, 782] on button "Add User" at bounding box center [683, 781] width 74 height 29
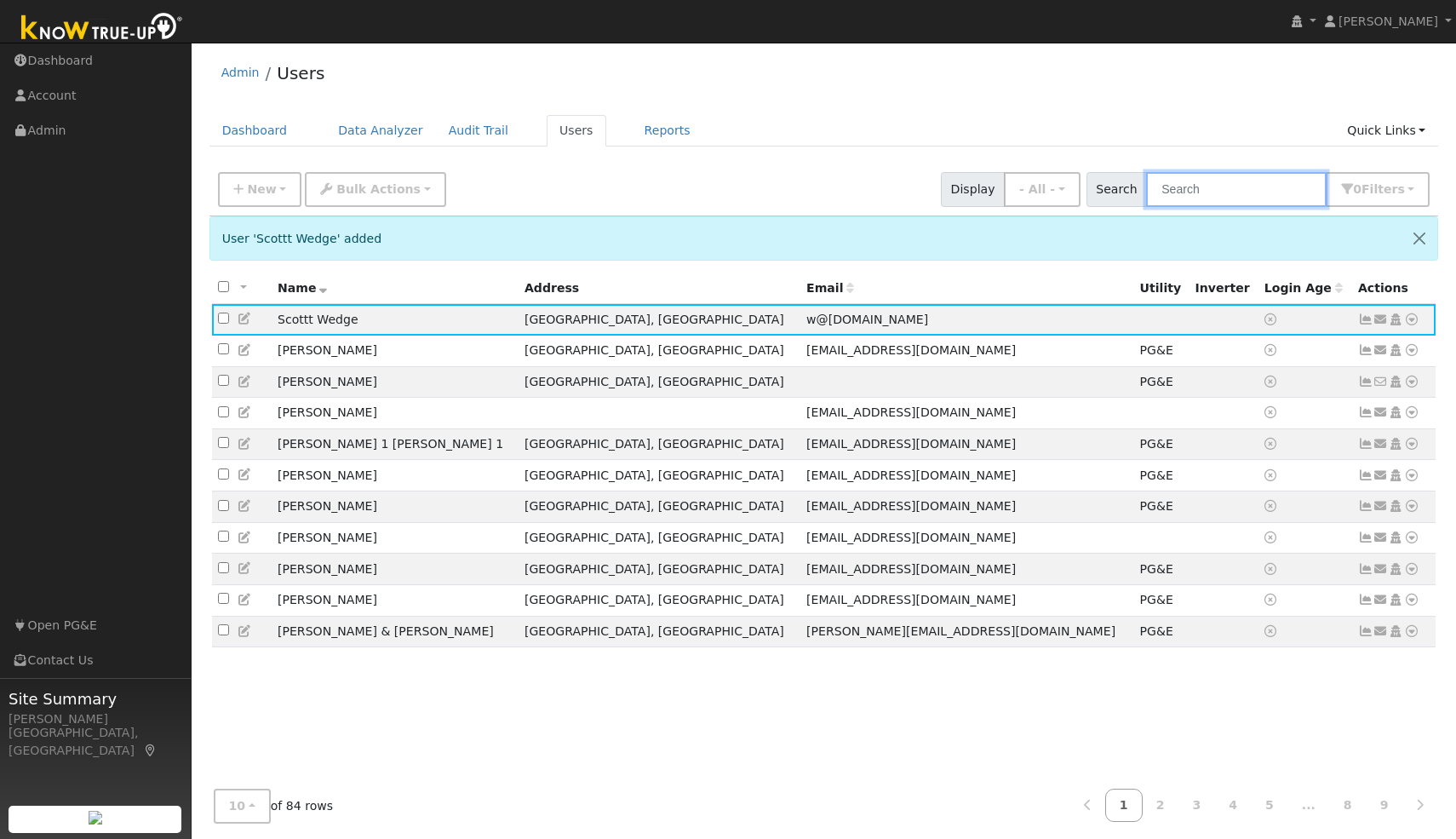
click at [1191, 187] on input "text" at bounding box center [1236, 189] width 180 height 35
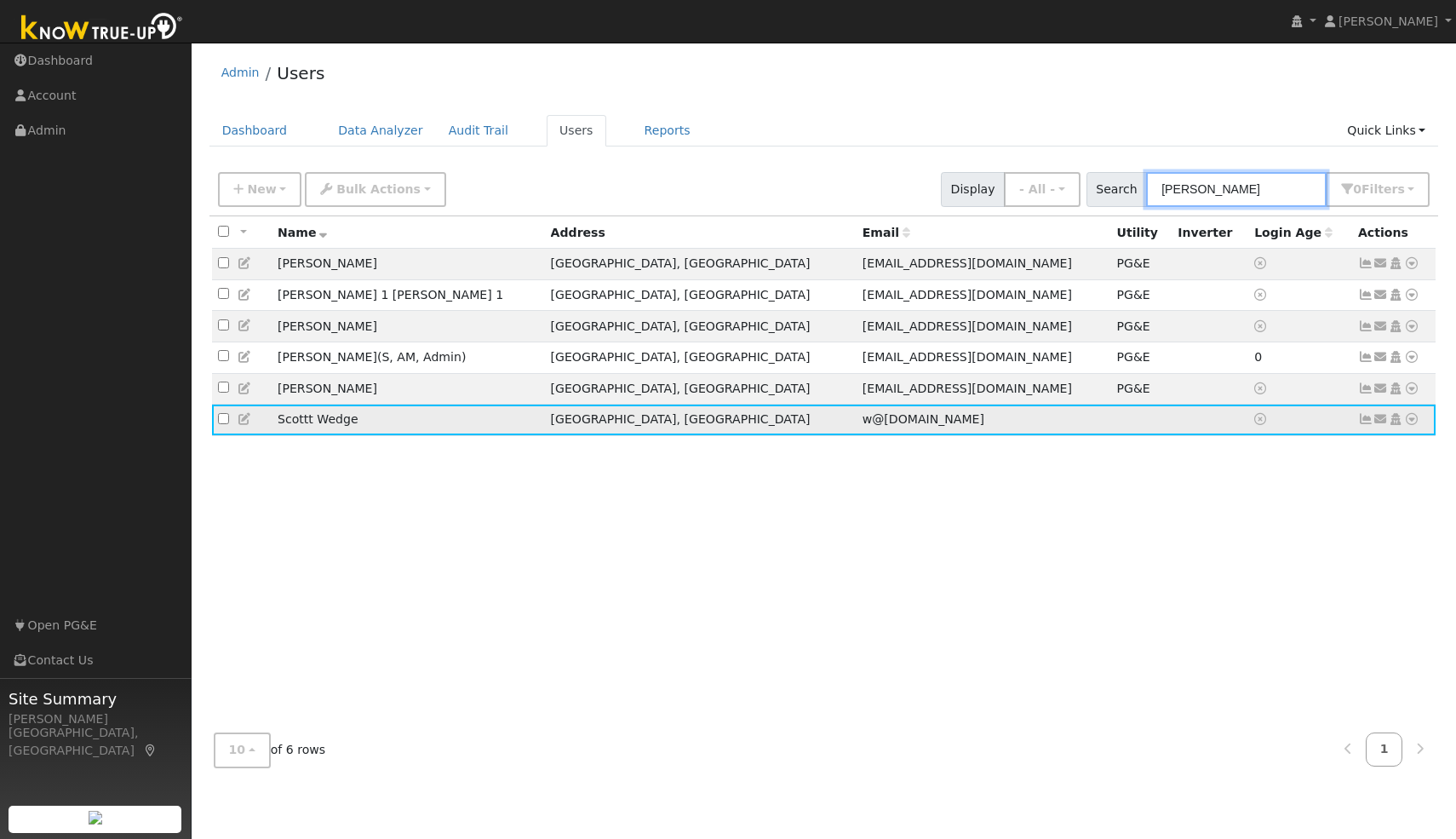
type input "[PERSON_NAME]"
click at [857, 430] on td "w@[DOMAIN_NAME]" at bounding box center [984, 420] width 255 height 32
click at [316, 432] on td "Scottt Wedge" at bounding box center [407, 420] width 273 height 32
click at [219, 423] on input "checkbox" at bounding box center [223, 419] width 12 height 12
checkbox input "true"
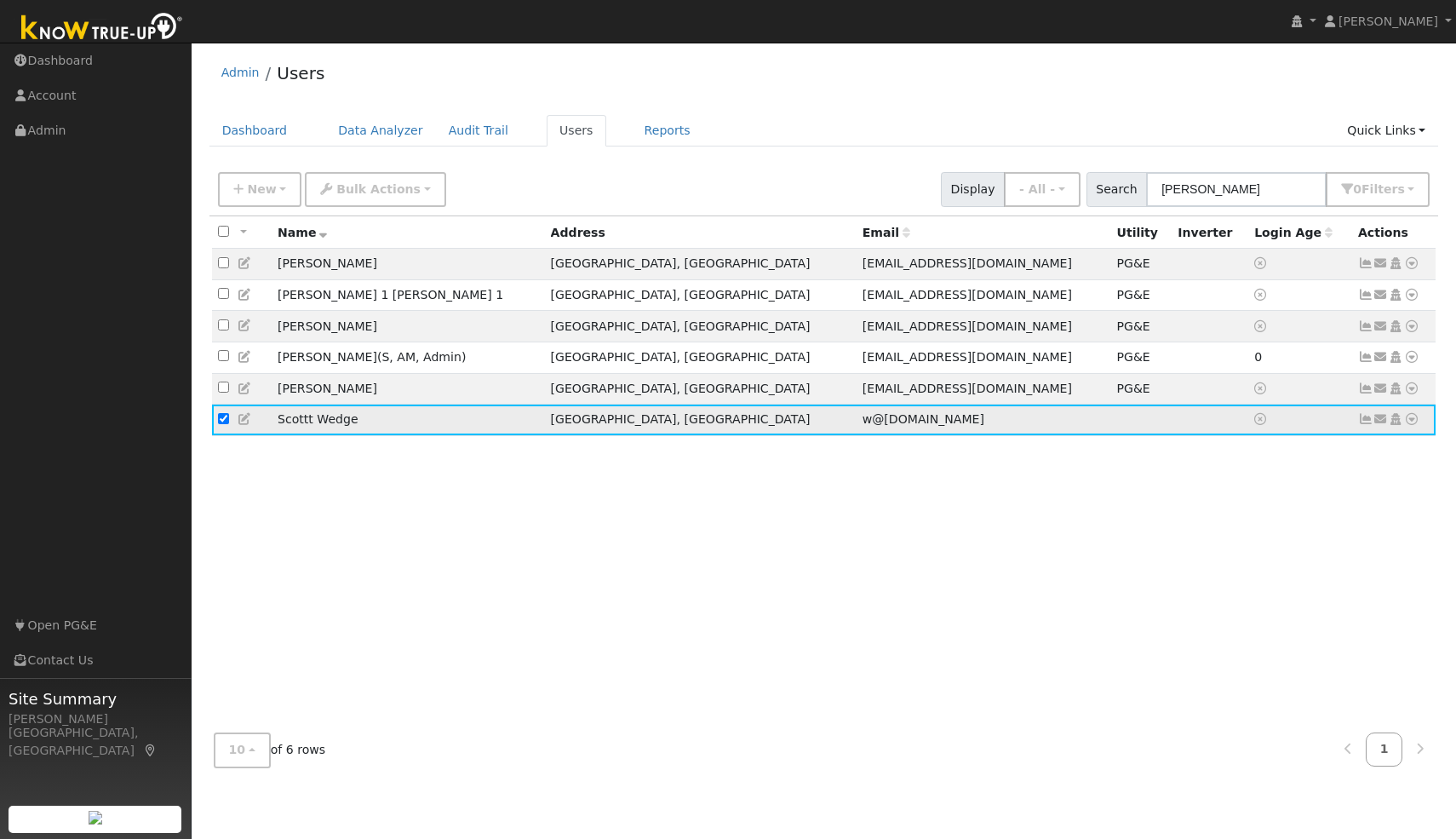
click at [620, 425] on td "[GEOGRAPHIC_DATA], [GEOGRAPHIC_DATA]" at bounding box center [700, 420] width 312 height 32
click at [1398, 423] on icon at bounding box center [1396, 419] width 15 height 12
